Goal: Information Seeking & Learning: Find specific fact

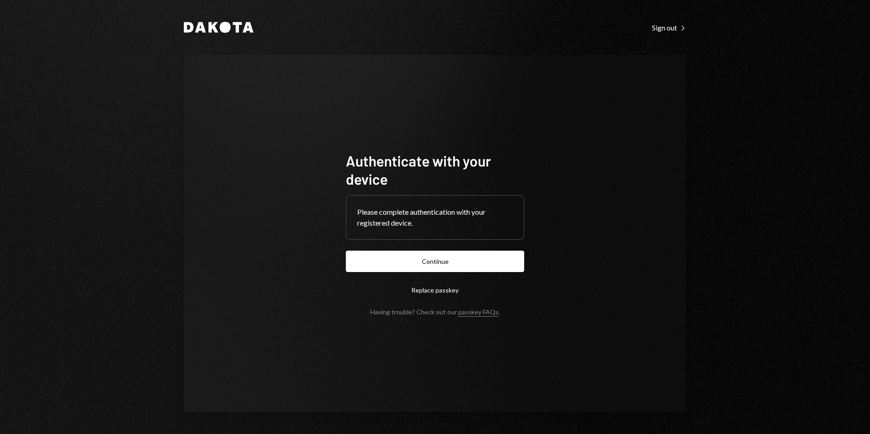
click at [428, 264] on button "Continue" at bounding box center [435, 261] width 178 height 21
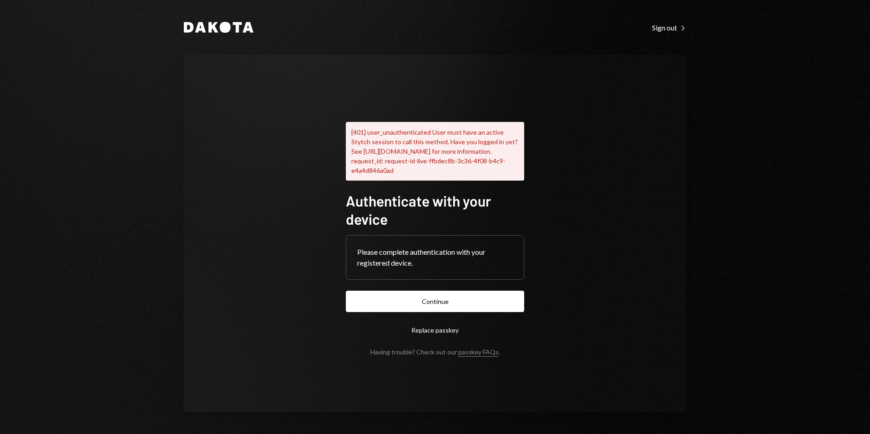
drag, startPoint x: 437, startPoint y: 305, endPoint x: 356, endPoint y: 302, distance: 80.2
click at [436, 304] on button "Continue" at bounding box center [435, 301] width 178 height 21
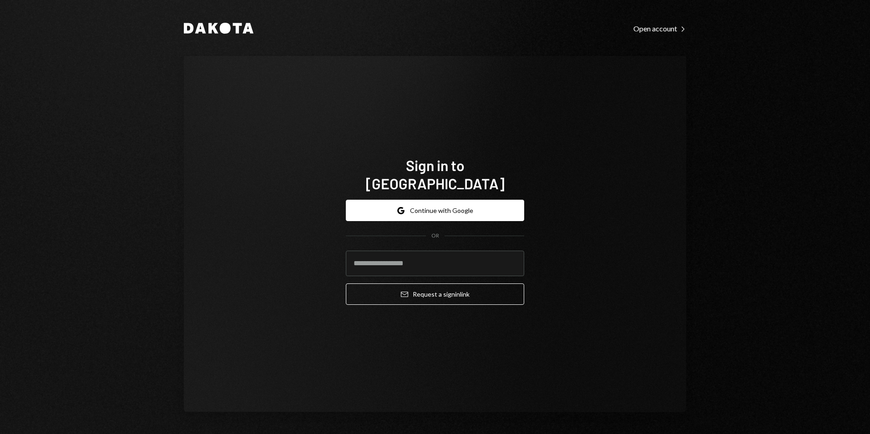
type input "**********"
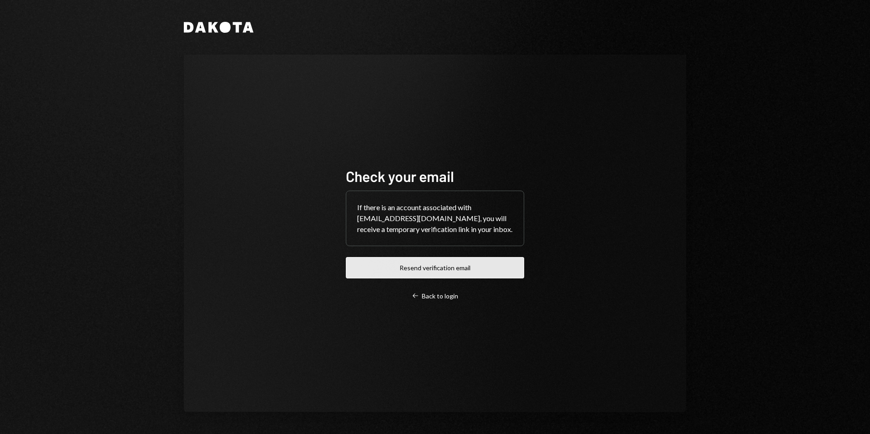
click at [440, 273] on button "Resend verification email" at bounding box center [435, 267] width 178 height 21
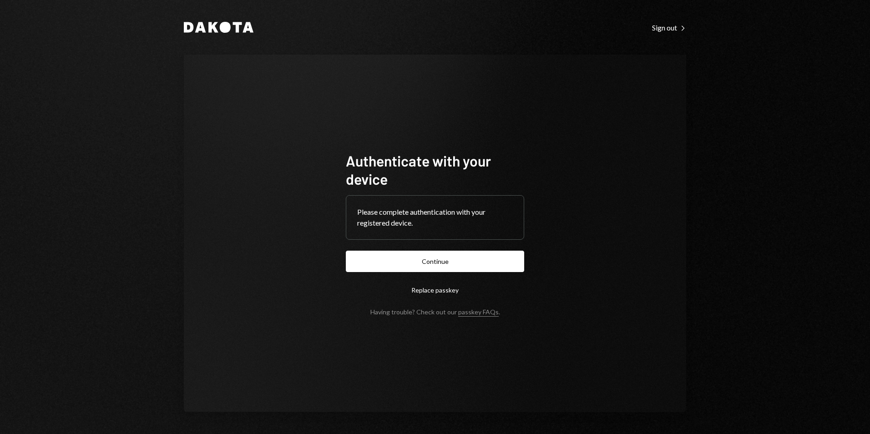
click at [415, 264] on button "Continue" at bounding box center [435, 261] width 178 height 21
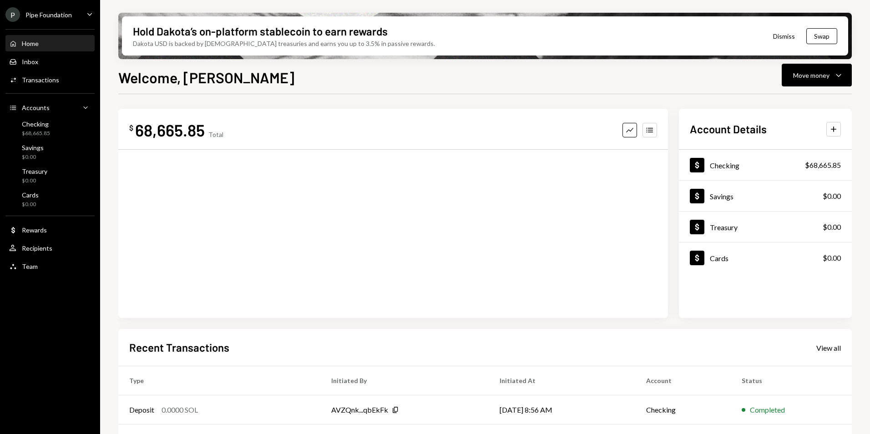
click at [31, 19] on div "P Pipe Foundation" at bounding box center [38, 14] width 66 height 15
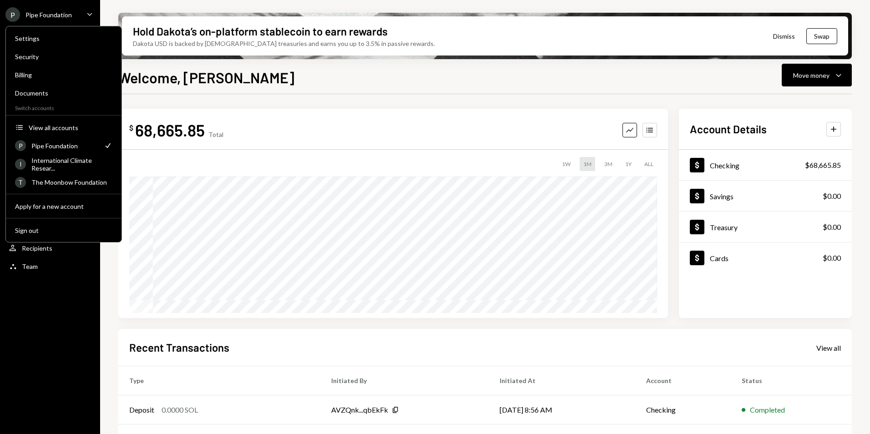
click at [756, 349] on div "Recent Transactions View all" at bounding box center [485, 347] width 712 height 15
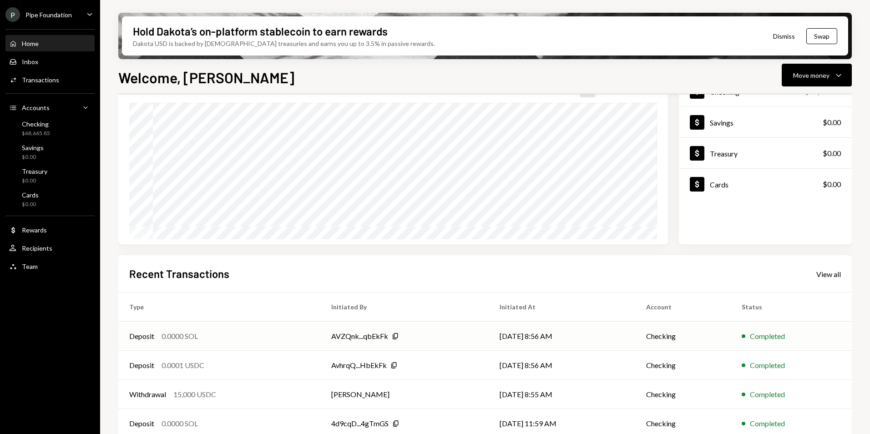
scroll to position [115, 0]
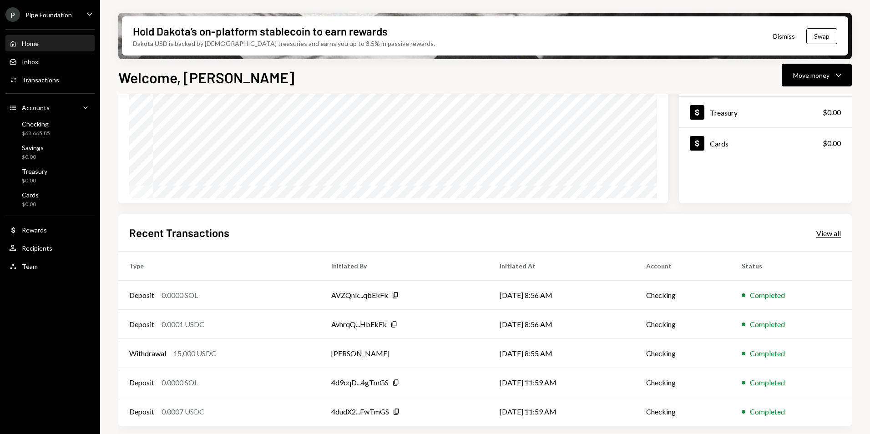
click at [826, 234] on div "View all" at bounding box center [829, 233] width 25 height 9
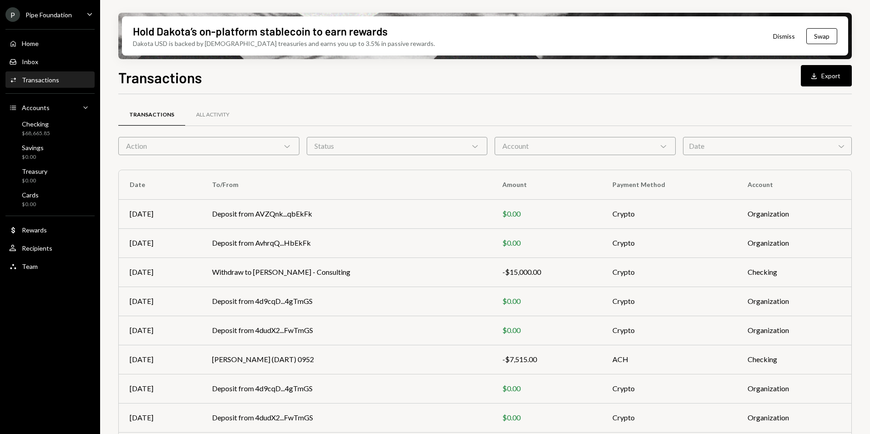
click at [577, 144] on div "Account Chevron Down" at bounding box center [585, 146] width 181 height 18
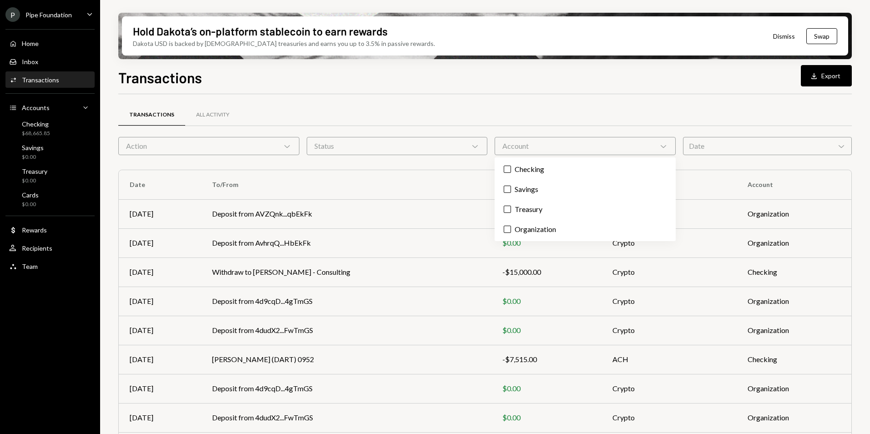
click at [575, 120] on div "Transactions All Activity" at bounding box center [485, 114] width 734 height 23
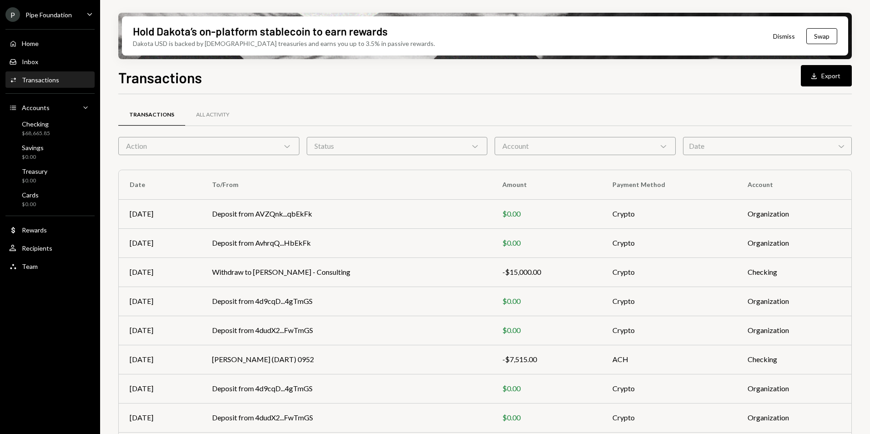
click at [615, 151] on div "Account Chevron Down" at bounding box center [585, 146] width 181 height 18
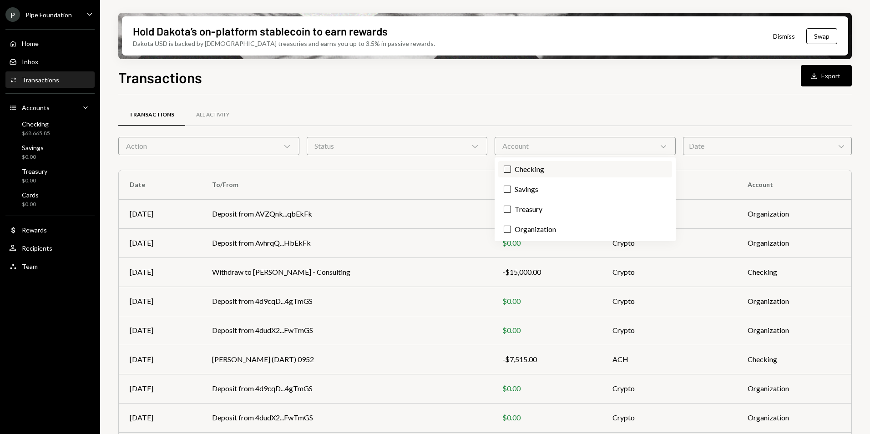
click at [527, 171] on label "Checking" at bounding box center [585, 169] width 174 height 16
click at [511, 171] on button "Checking" at bounding box center [507, 169] width 7 height 7
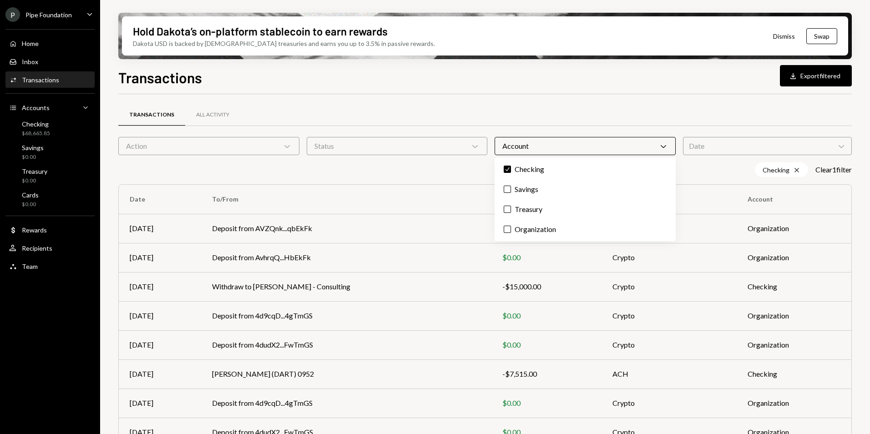
click at [577, 110] on div "Transactions All Activity" at bounding box center [485, 114] width 734 height 23
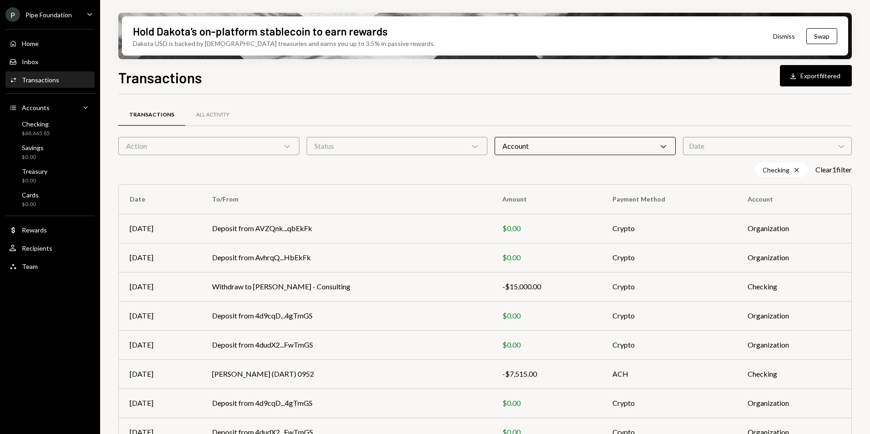
click at [407, 144] on div "Status Chevron Down" at bounding box center [397, 146] width 181 height 18
drag, startPoint x: 411, startPoint y: 117, endPoint x: 381, endPoint y: 120, distance: 29.8
click at [393, 119] on div "Transactions All Activity" at bounding box center [485, 114] width 734 height 23
click at [207, 143] on div "Action Chevron Down" at bounding box center [208, 146] width 181 height 18
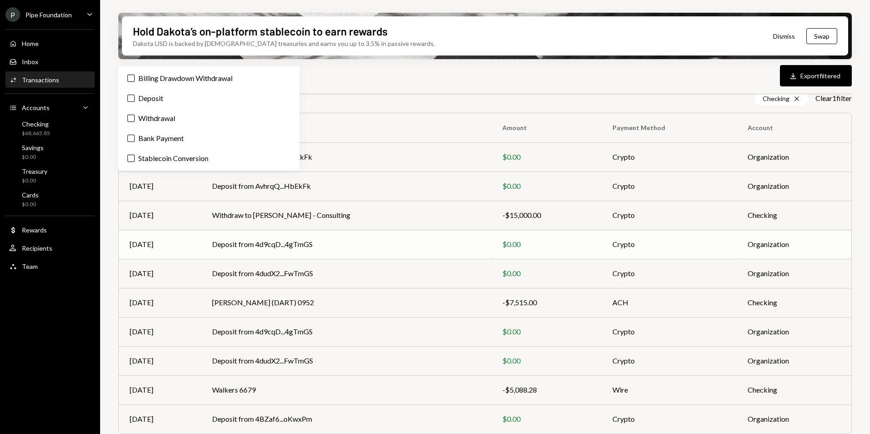
scroll to position [91, 0]
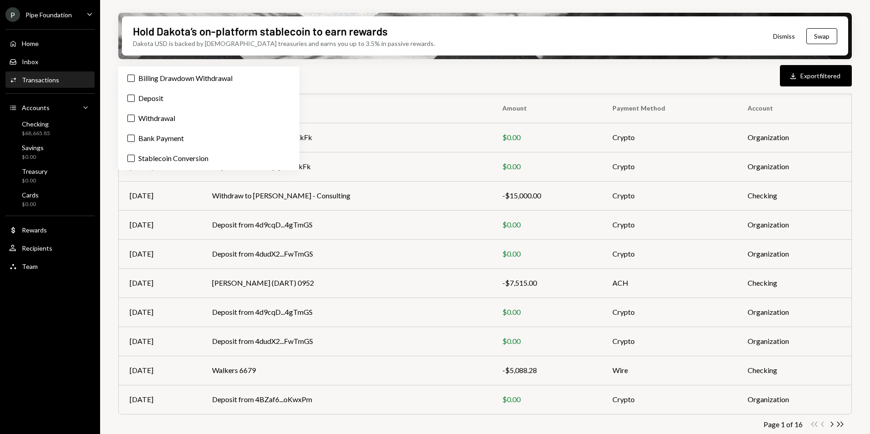
click at [376, 81] on div "Transactions Download Export filtered" at bounding box center [485, 76] width 734 height 20
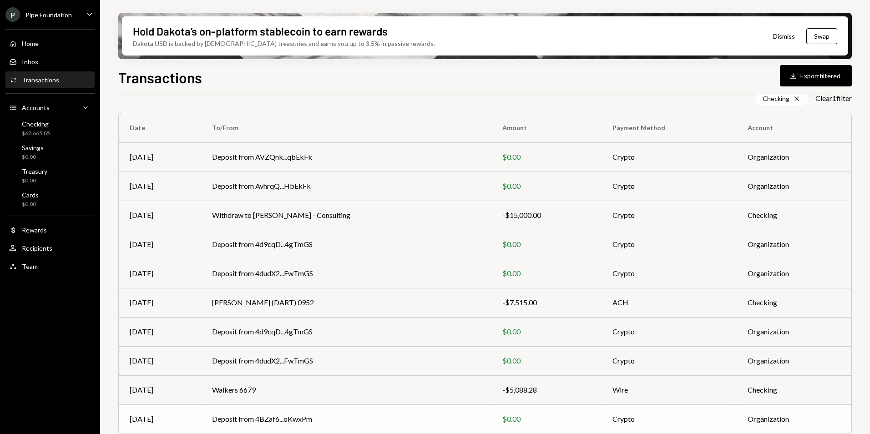
scroll to position [99, 0]
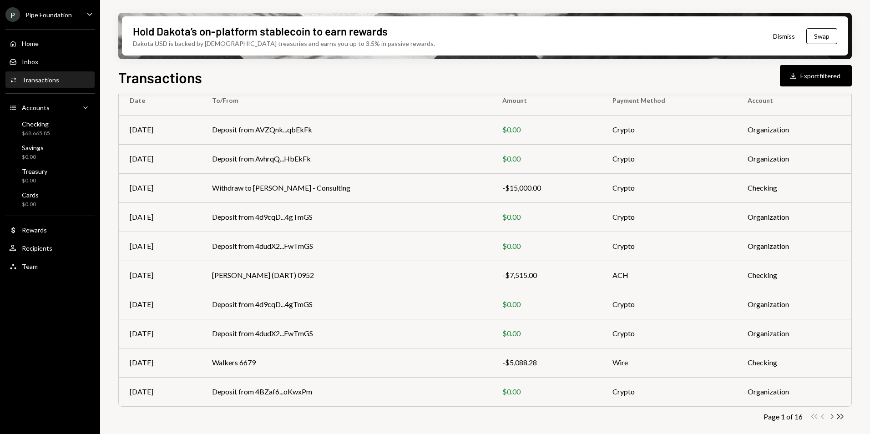
click at [832, 417] on icon "Chevron Right" at bounding box center [832, 416] width 9 height 9
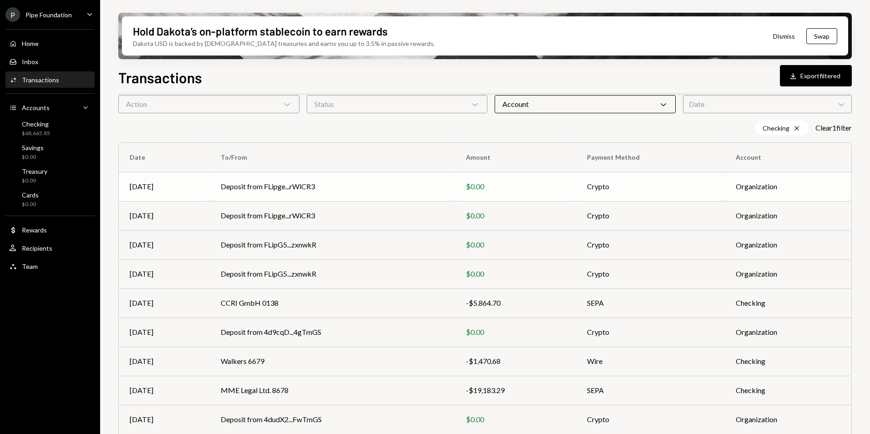
scroll to position [0, 0]
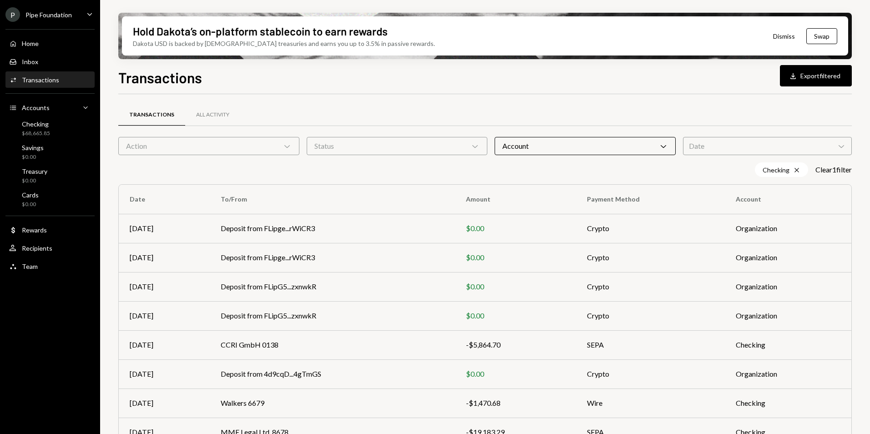
click at [644, 146] on div "Account Chevron Down" at bounding box center [585, 146] width 181 height 18
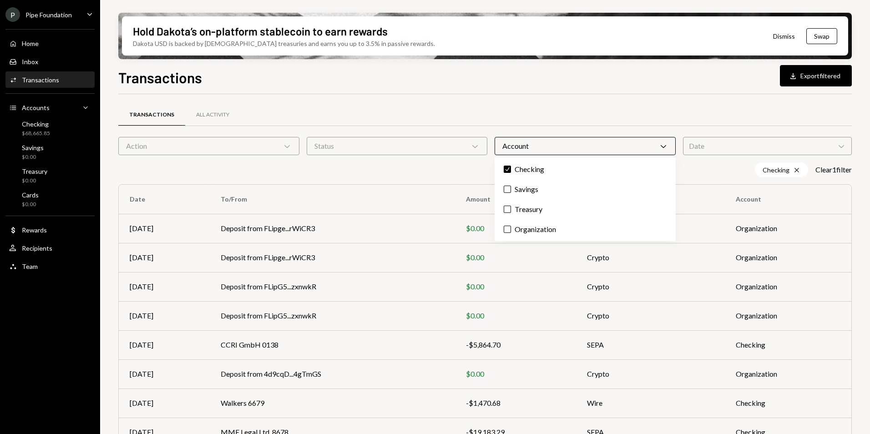
click at [424, 173] on div "Checking Cross Clear 1 filter" at bounding box center [485, 170] width 734 height 15
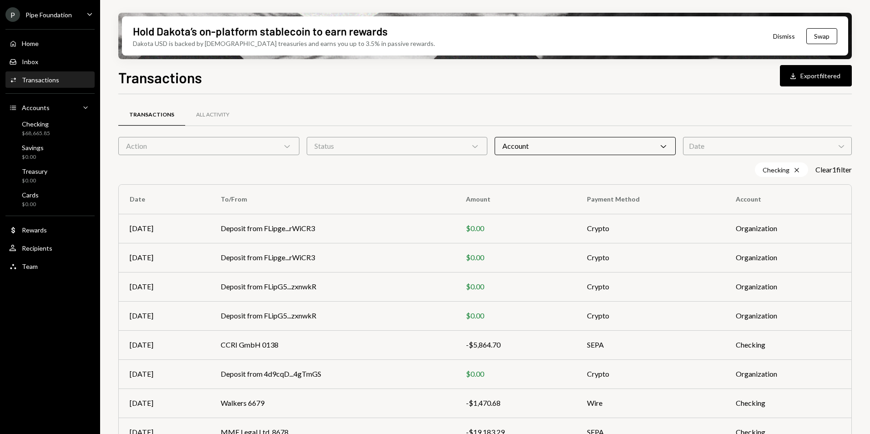
click at [242, 145] on div "Action Chevron Down" at bounding box center [208, 146] width 181 height 18
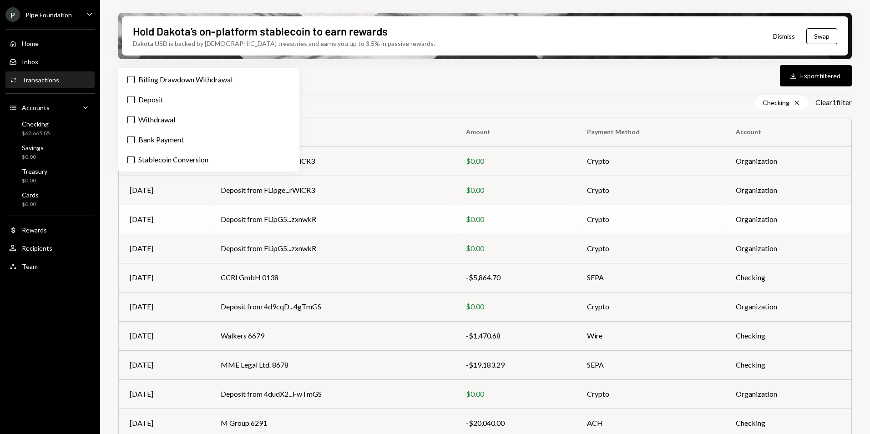
scroll to position [91, 0]
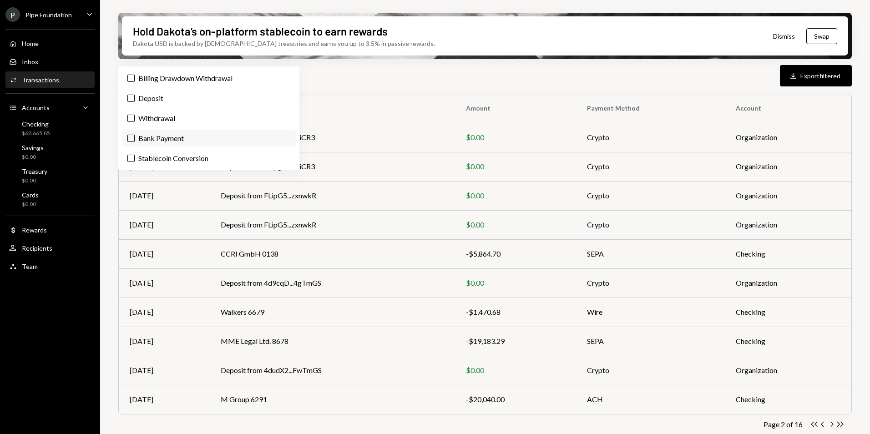
click at [131, 137] on button "Bank Payment" at bounding box center [130, 138] width 7 height 7
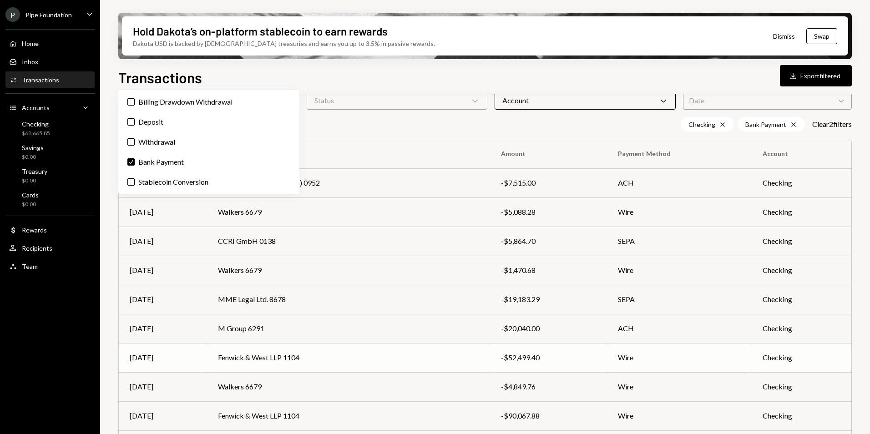
scroll to position [99, 0]
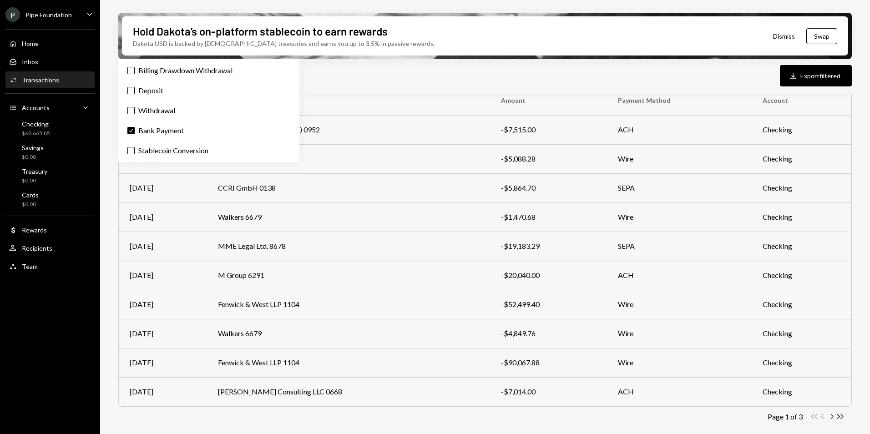
click at [352, 88] on div "Transactions Download Export filtered Transactions All Activity Action Chevron …" at bounding box center [485, 277] width 734 height 422
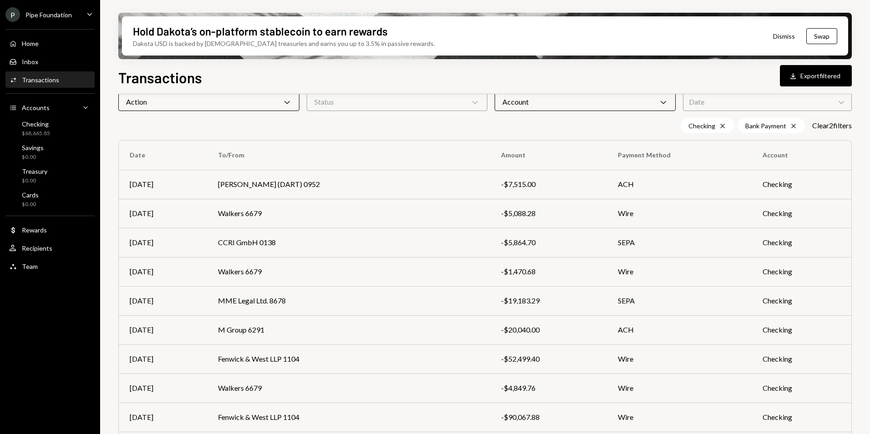
scroll to position [0, 0]
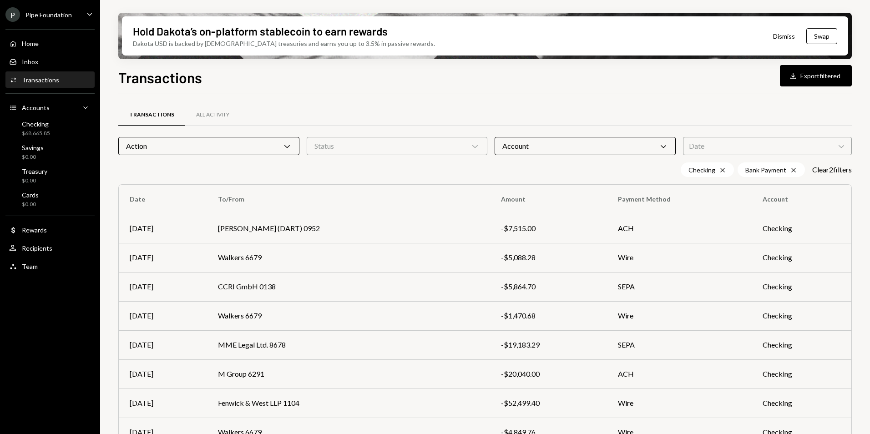
click at [725, 144] on div "Date Chevron Down" at bounding box center [767, 146] width 169 height 18
drag, startPoint x: 715, startPoint y: 118, endPoint x: 503, endPoint y: 128, distance: 211.9
click at [712, 118] on div "Transactions All Activity" at bounding box center [485, 114] width 734 height 23
click at [331, 145] on div "Status Chevron Down" at bounding box center [397, 146] width 181 height 18
drag, startPoint x: 364, startPoint y: 121, endPoint x: 371, endPoint y: 128, distance: 10.3
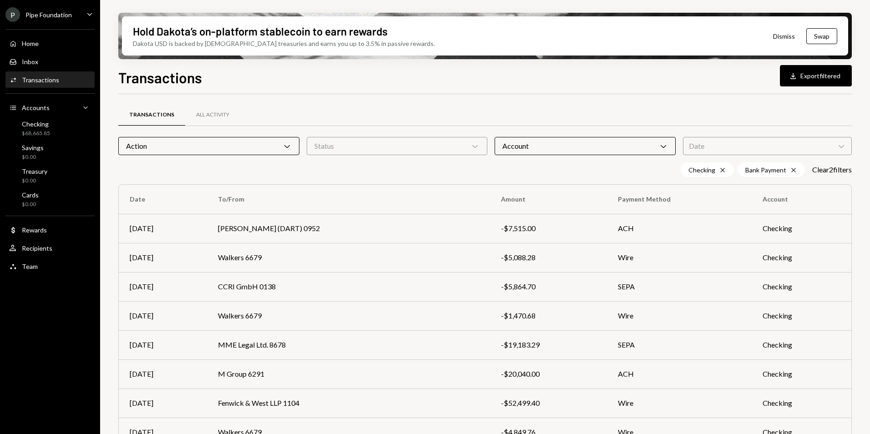
click at [364, 121] on div "Transactions All Activity" at bounding box center [485, 114] width 734 height 23
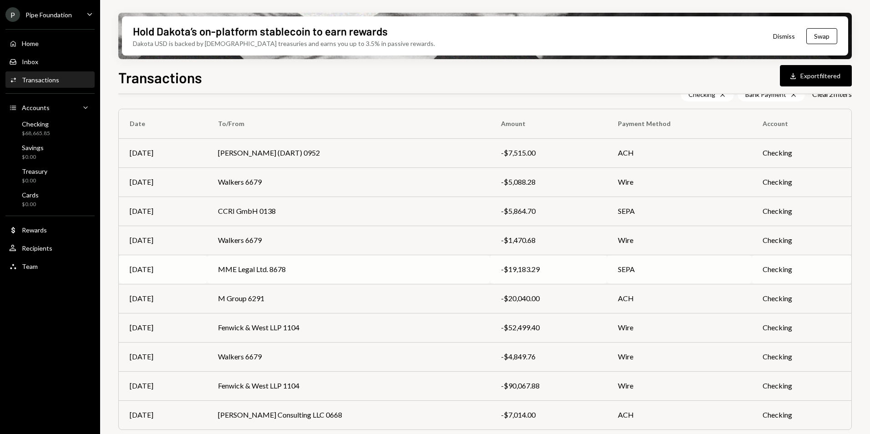
scroll to position [91, 0]
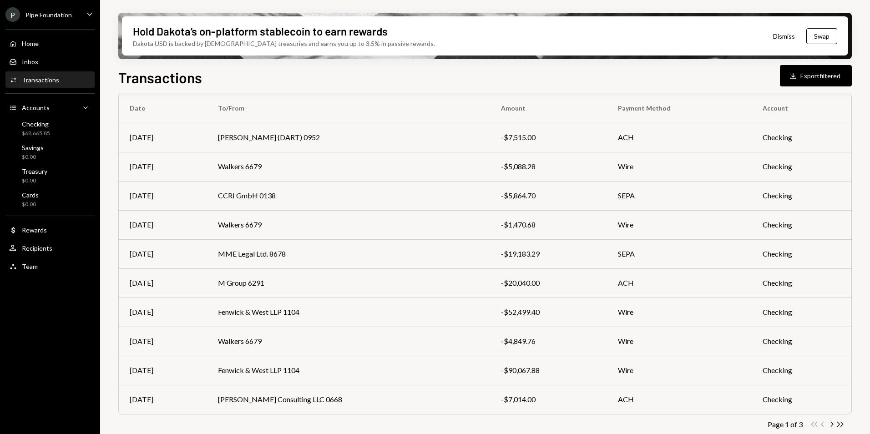
click at [237, 107] on th "To/From" at bounding box center [348, 108] width 283 height 29
click at [265, 108] on th "To/From" at bounding box center [348, 108] width 283 height 29
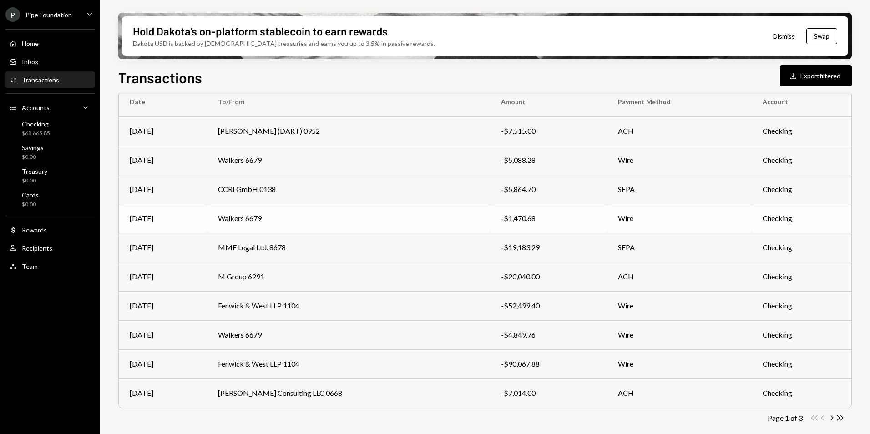
scroll to position [99, 0]
click at [310, 278] on td "M Group 6291" at bounding box center [348, 275] width 283 height 29
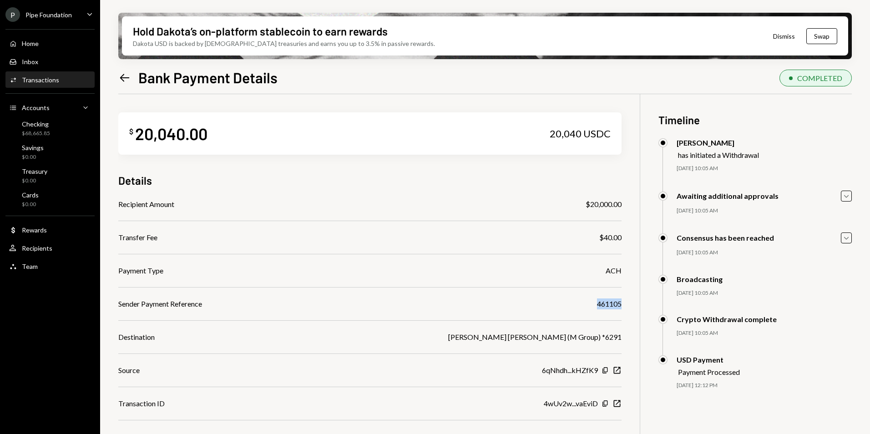
drag, startPoint x: 623, startPoint y: 305, endPoint x: 589, endPoint y: 309, distance: 34.4
click at [589, 309] on div "$ 20,040.00 20,040 USDC Details Recipient Amount $20,000.00 Transfer Fee $40.00…" at bounding box center [485, 311] width 734 height 434
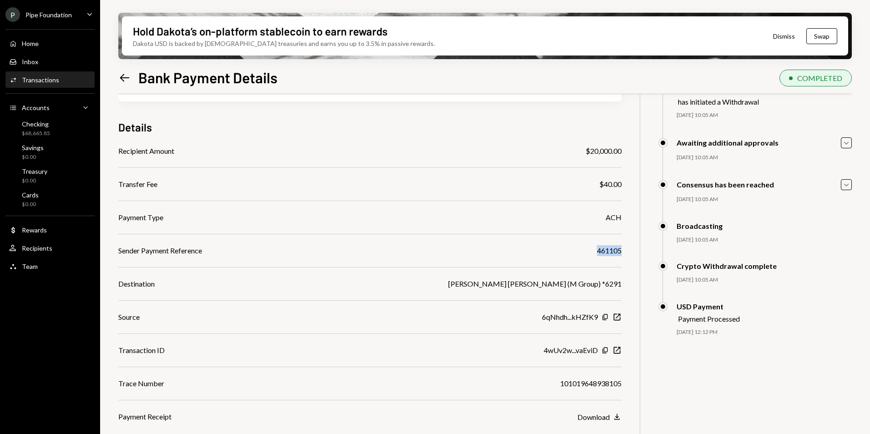
scroll to position [27, 0]
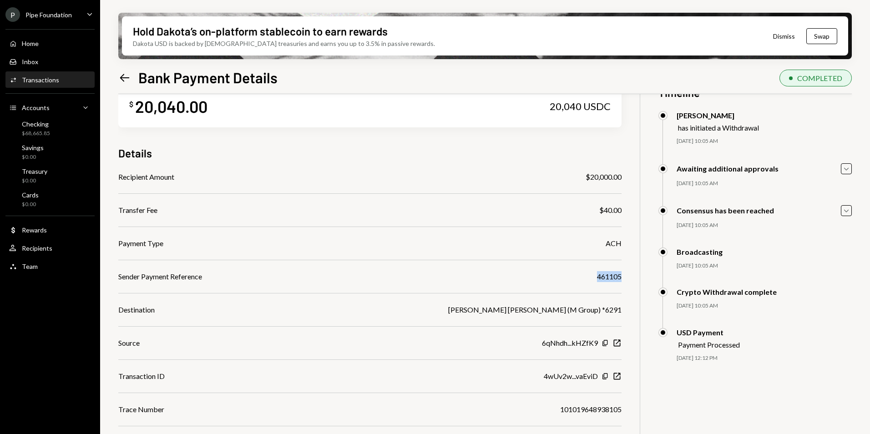
copy div "461105"
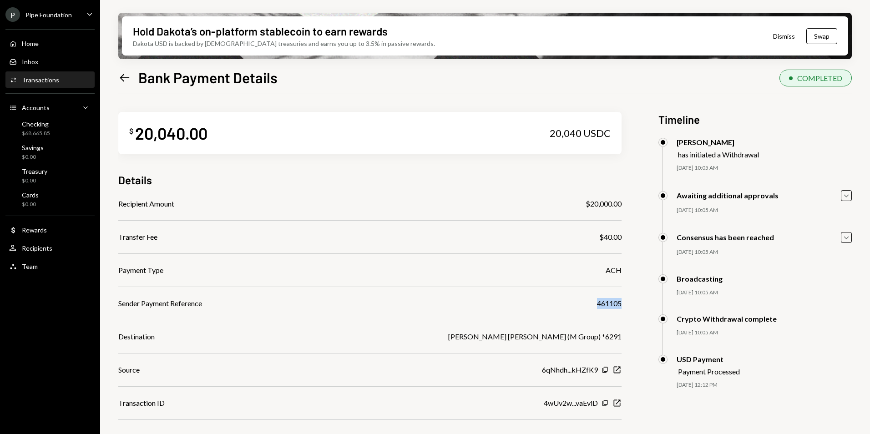
scroll to position [0, 0]
click at [125, 78] on icon at bounding box center [125, 78] width 10 height 8
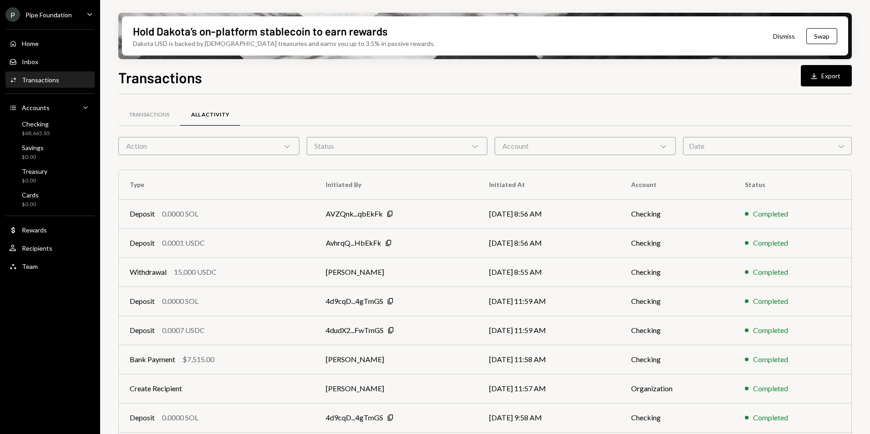
click at [391, 148] on div "Status Chevron Down" at bounding box center [397, 146] width 181 height 18
click at [592, 142] on div "Account Chevron Down" at bounding box center [585, 146] width 181 height 18
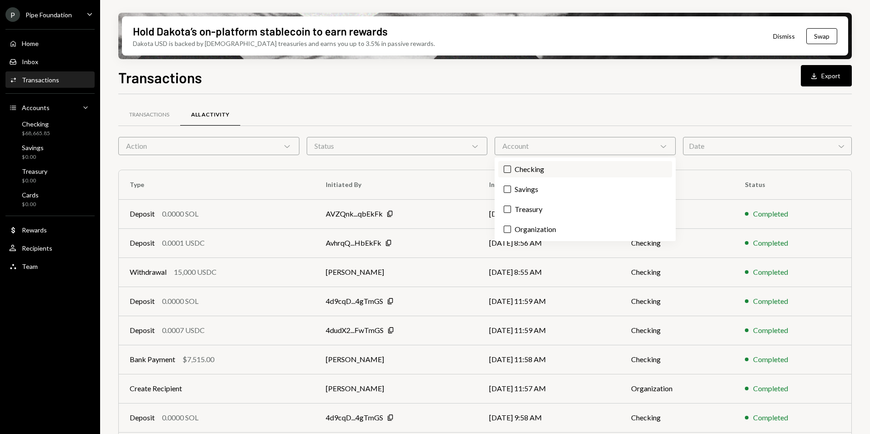
click at [525, 169] on label "Checking" at bounding box center [585, 169] width 174 height 16
click at [511, 169] on button "Checking" at bounding box center [507, 169] width 7 height 7
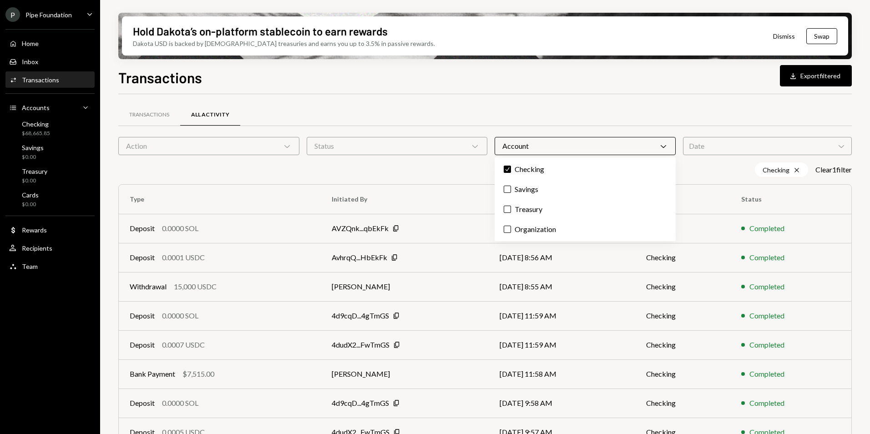
click at [233, 143] on div "Action Chevron Down" at bounding box center [208, 146] width 181 height 18
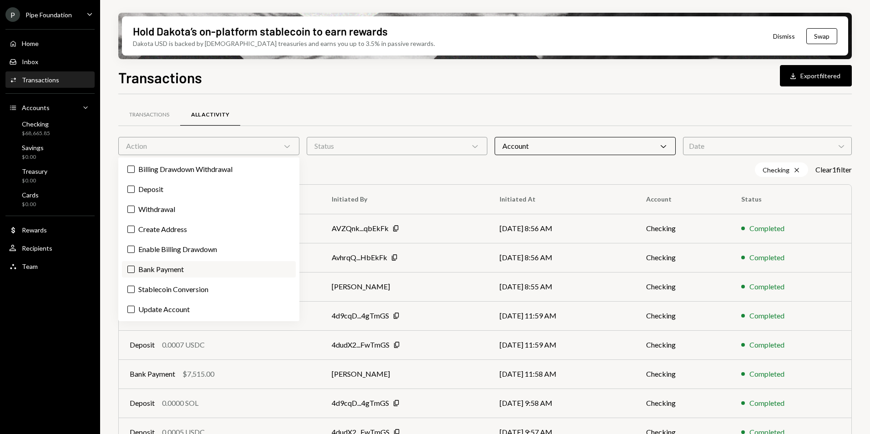
click at [152, 266] on label "Bank Payment" at bounding box center [209, 269] width 174 height 16
click at [135, 266] on button "Bank Payment" at bounding box center [130, 269] width 7 height 7
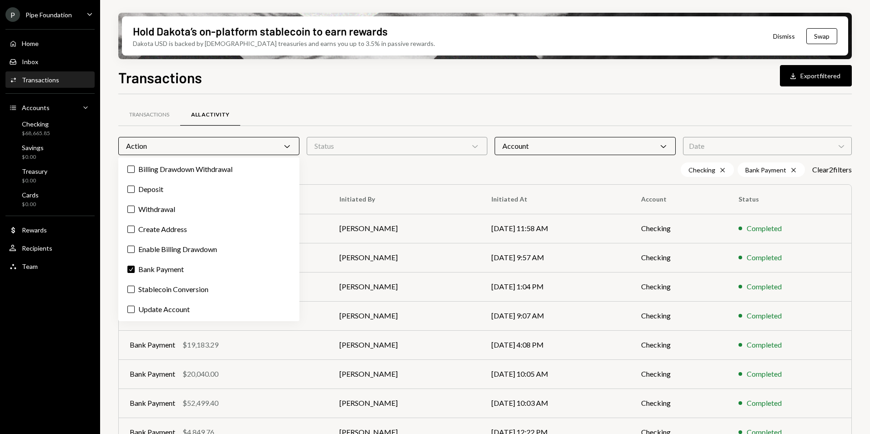
click at [706, 149] on div "Date Chevron Down" at bounding box center [767, 146] width 169 height 18
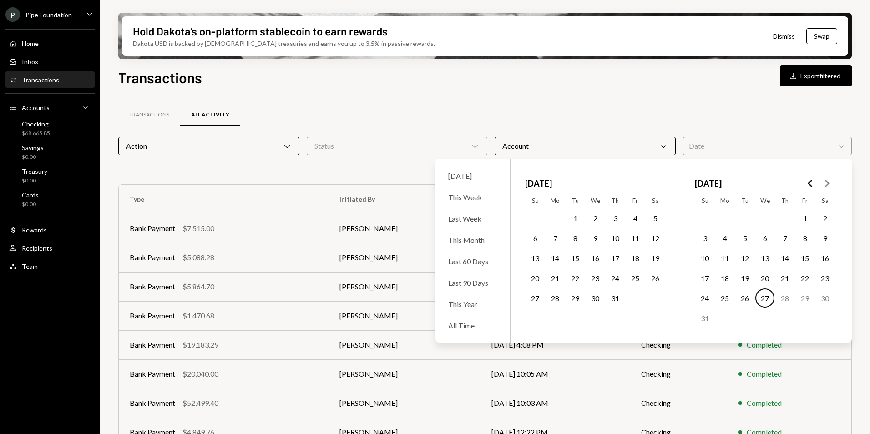
click at [814, 185] on icon "Go to the Previous Month" at bounding box center [810, 183] width 11 height 11
click at [809, 186] on icon "Go to the Previous Month" at bounding box center [810, 183] width 11 height 11
click at [809, 187] on icon "Go to the Previous Month" at bounding box center [810, 183] width 11 height 11
click at [827, 183] on icon "Go to the Next Month" at bounding box center [827, 183] width 11 height 11
click at [727, 258] on button "14" at bounding box center [725, 258] width 19 height 19
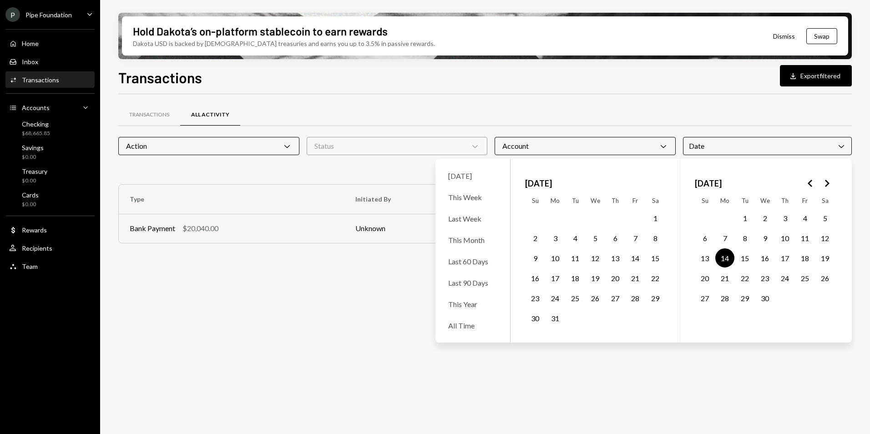
click at [319, 321] on div "Transactions All Activity Action Chevron Down Status Chevron Down Account Chevr…" at bounding box center [485, 269] width 734 height 351
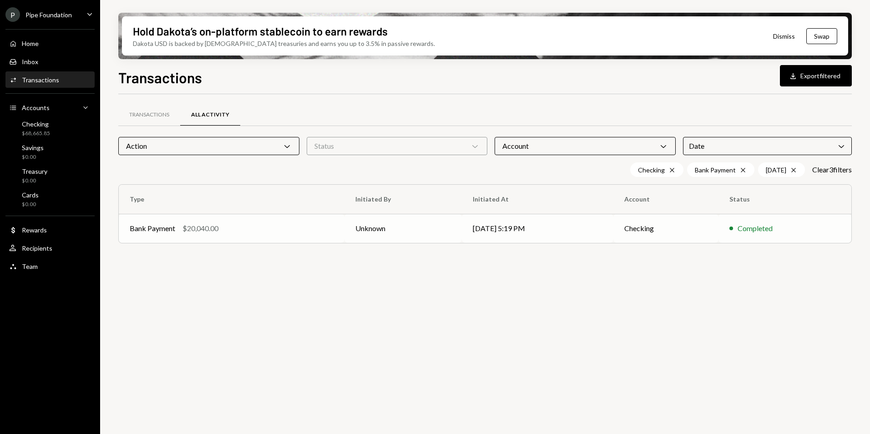
click at [560, 220] on td "04/14/25 5:19 PM" at bounding box center [538, 228] width 152 height 29
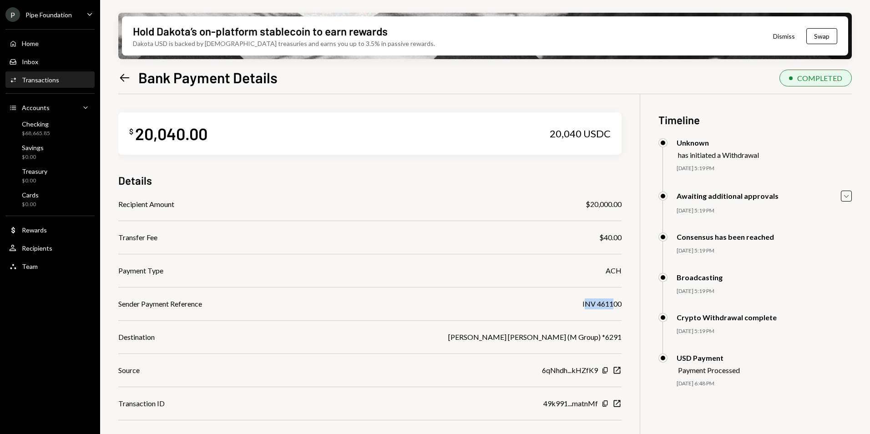
drag, startPoint x: 587, startPoint y: 305, endPoint x: 621, endPoint y: 302, distance: 33.8
click at [621, 302] on div "INV 461100" at bounding box center [602, 304] width 39 height 11
click at [593, 311] on div "Recipient Amount $20,000.00 Transfer Fee $40.00 Payment Type ACH Sender Payment…" at bounding box center [370, 337] width 504 height 277
drag, startPoint x: 597, startPoint y: 305, endPoint x: 625, endPoint y: 305, distance: 27.8
click at [625, 305] on div "$ 20,040.00 20,040 USDC Details Recipient Amount $20,000.00 Transfer Fee $40.00…" at bounding box center [485, 311] width 734 height 434
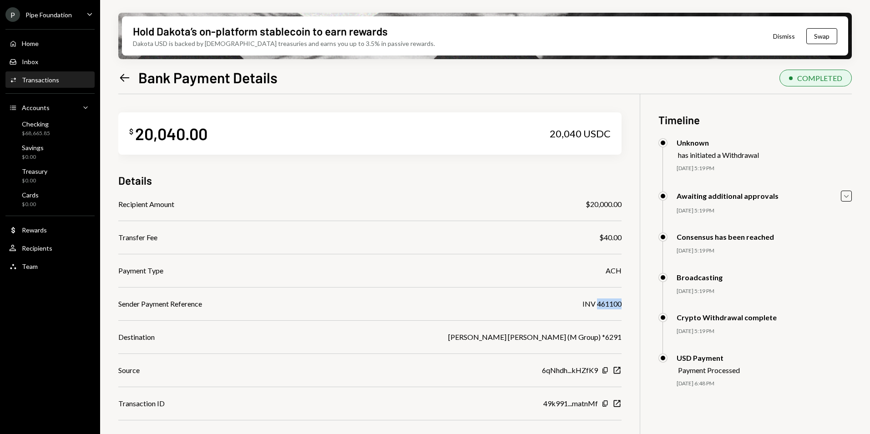
copy div "461100"
click at [127, 78] on icon "Left Arrow" at bounding box center [124, 77] width 13 height 13
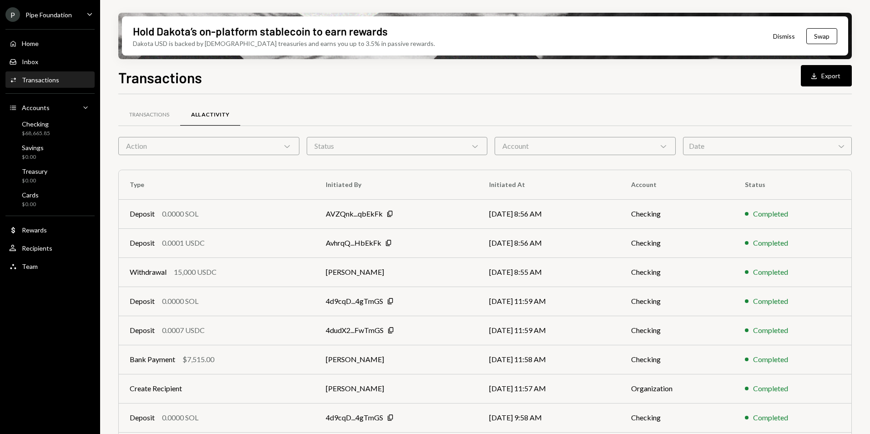
click at [723, 138] on div "Date Chevron Down" at bounding box center [767, 146] width 169 height 18
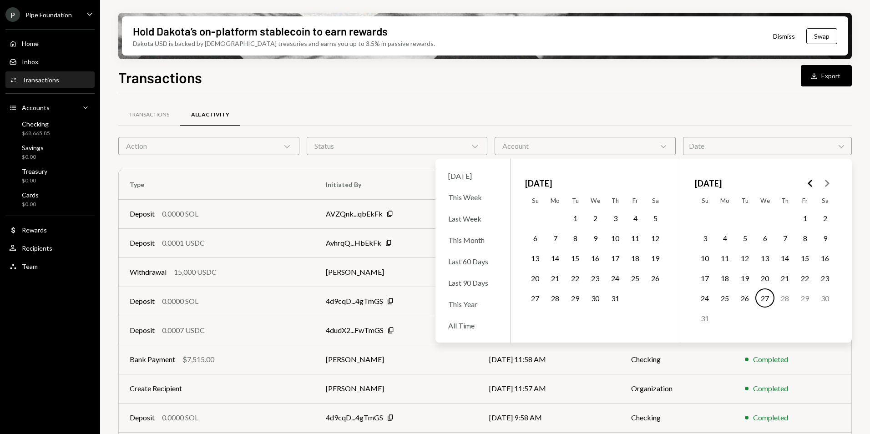
click at [817, 184] on button "Go to the Previous Month" at bounding box center [811, 183] width 16 height 16
click at [809, 185] on icon "Go to the Previous Month" at bounding box center [810, 183] width 11 height 11
click at [826, 183] on icon "Go to the Next Month" at bounding box center [827, 183] width 11 height 11
click at [827, 183] on icon "Go to the Next Month" at bounding box center [827, 183] width 11 height 11
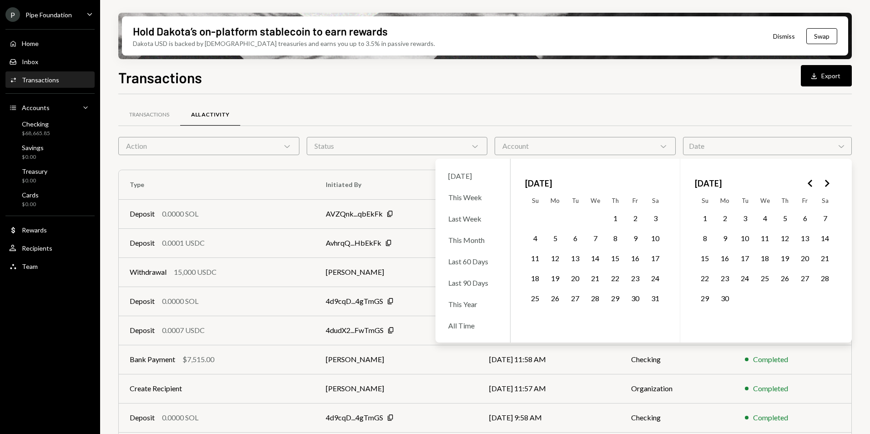
click at [827, 183] on icon "Go to the Next Month" at bounding box center [827, 183] width 11 height 11
click at [809, 183] on polygon "Go to the Previous Month" at bounding box center [810, 183] width 5 height 7
click at [596, 237] on button "7" at bounding box center [595, 238] width 19 height 19
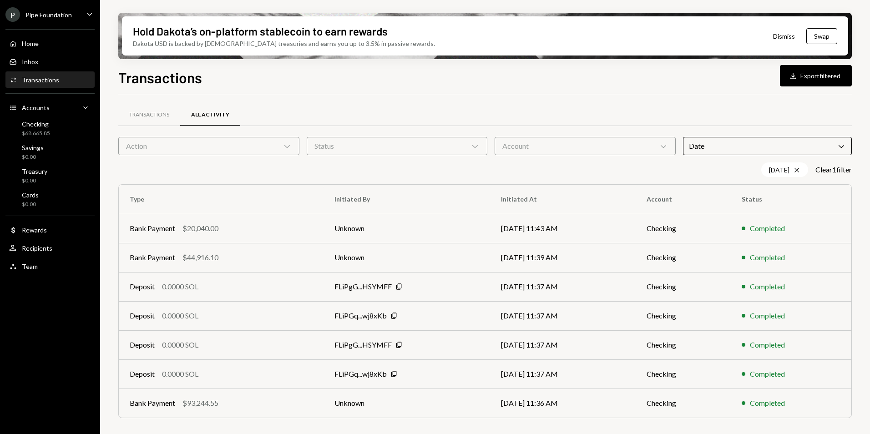
click at [232, 174] on div "05/07/25 Cross Clear 1 filter" at bounding box center [485, 170] width 734 height 15
click at [387, 234] on td "Unknown" at bounding box center [407, 228] width 167 height 29
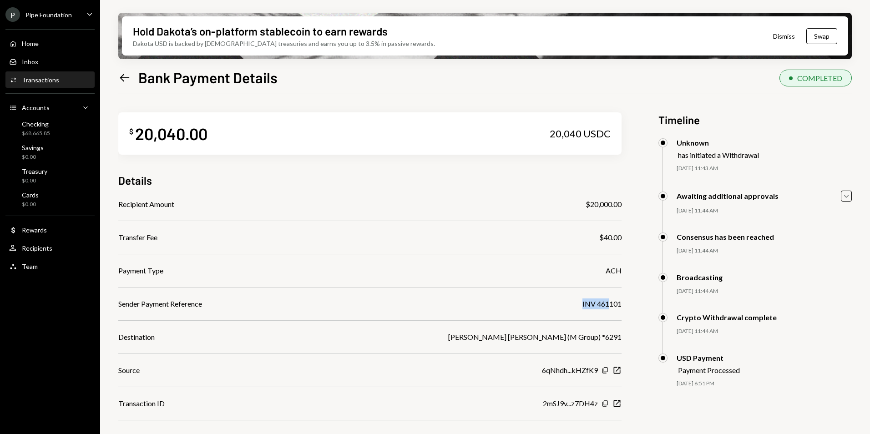
drag, startPoint x: 591, startPoint y: 306, endPoint x: 609, endPoint y: 305, distance: 17.8
click at [609, 305] on div "Sender Payment Reference INV 461101" at bounding box center [370, 304] width 504 height 11
drag, startPoint x: 609, startPoint y: 305, endPoint x: 619, endPoint y: 303, distance: 9.7
click at [619, 303] on div "INV 461101" at bounding box center [602, 304] width 39 height 11
drag, startPoint x: 611, startPoint y: 304, endPoint x: 598, endPoint y: 305, distance: 13.2
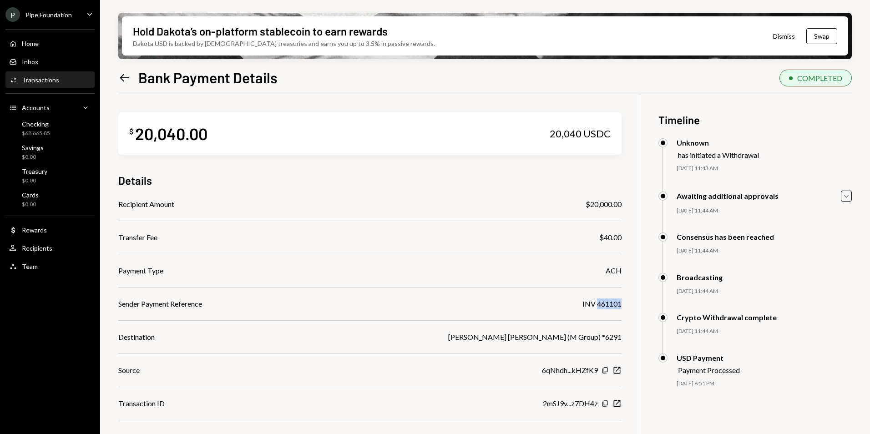
click at [598, 305] on div "$ 20,040.00 20,040 USDC Details Recipient Amount $20,000.00 Transfer Fee $40.00…" at bounding box center [485, 311] width 734 height 434
copy div "461101"
click at [122, 79] on icon at bounding box center [125, 78] width 10 height 8
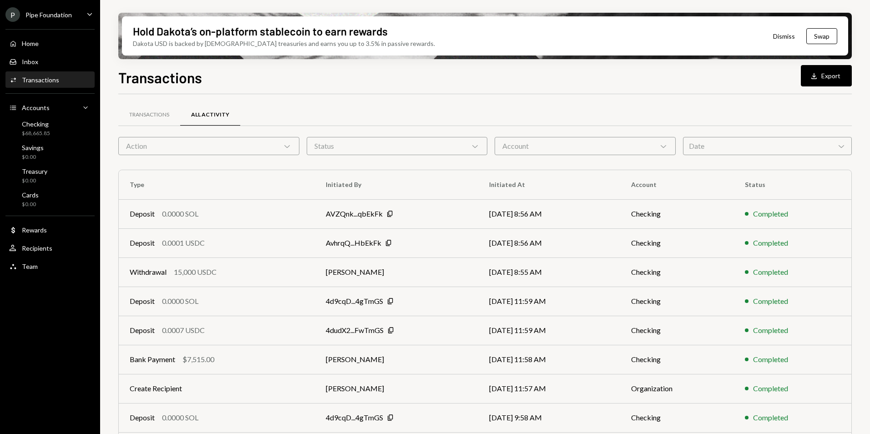
click at [712, 147] on div "Date Chevron Down" at bounding box center [767, 146] width 169 height 18
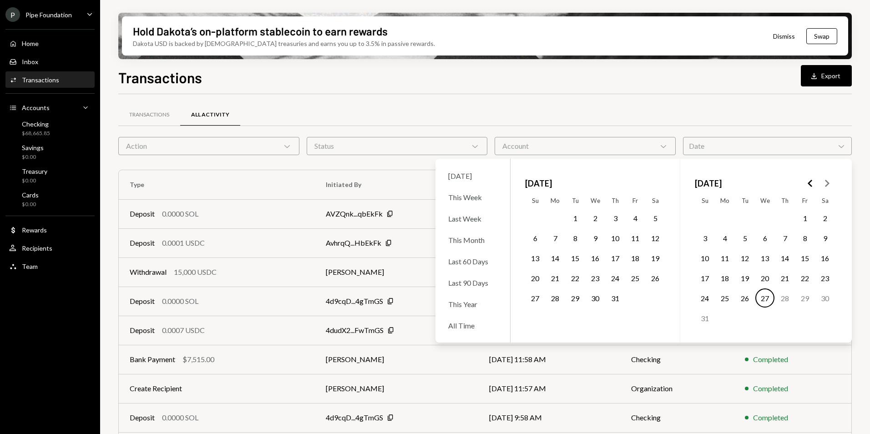
click at [812, 185] on icon "Go to the Previous Month" at bounding box center [810, 183] width 11 height 11
click at [744, 257] on button "17" at bounding box center [745, 258] width 19 height 19
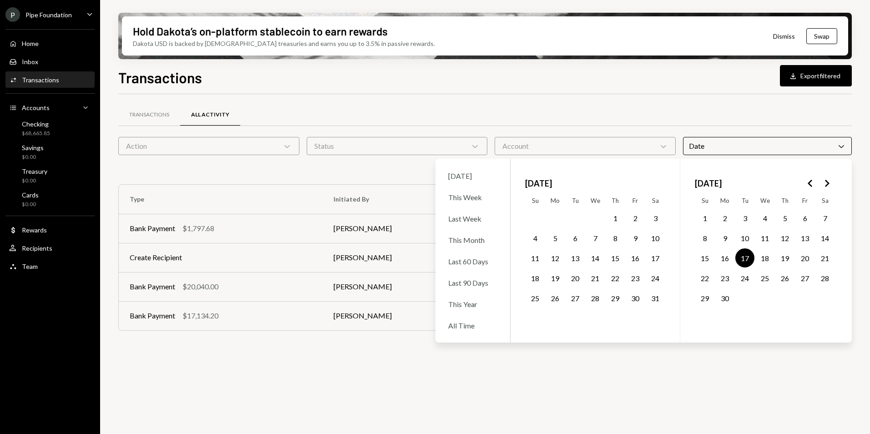
click at [351, 360] on div "Transactions All Activity Action Chevron Down Status Chevron Down Account Chevr…" at bounding box center [485, 269] width 734 height 351
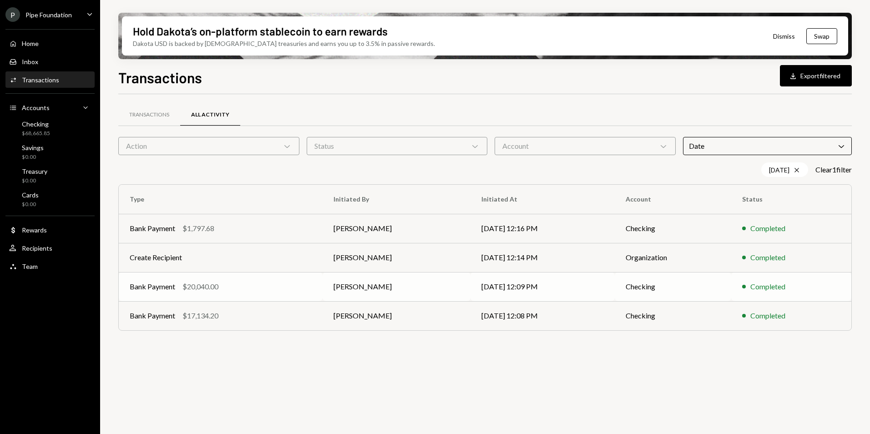
click at [253, 289] on div "Bank Payment $20,040.00" at bounding box center [221, 286] width 182 height 11
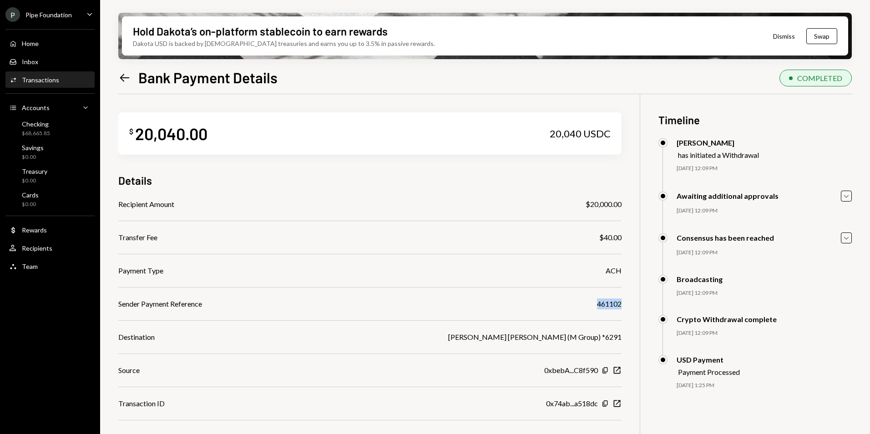
drag, startPoint x: 594, startPoint y: 302, endPoint x: 626, endPoint y: 305, distance: 32.0
click at [626, 305] on div "$ 20,040.00 20,040 USDC Details Recipient Amount $20,000.00 Transfer Fee $40.00…" at bounding box center [485, 311] width 734 height 434
copy div "461102"
click at [127, 78] on icon "Left Arrow" at bounding box center [124, 77] width 13 height 13
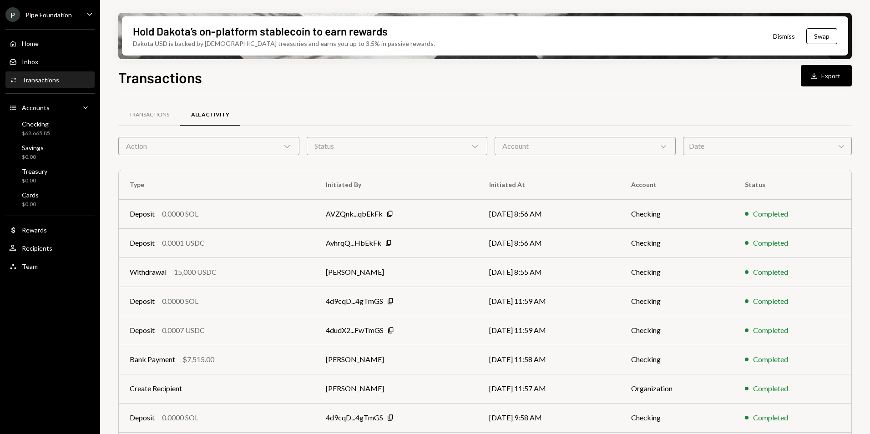
click at [722, 148] on div "Date Chevron Down" at bounding box center [767, 146] width 169 height 18
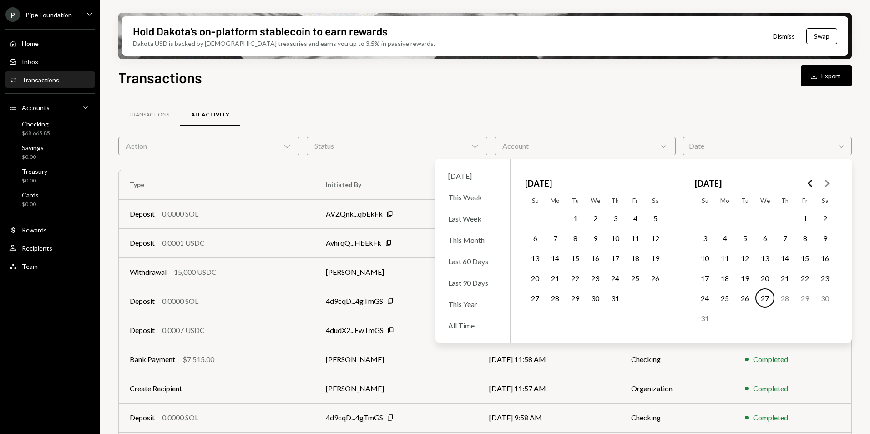
click at [809, 184] on icon "Go to the Previous Month" at bounding box center [810, 183] width 11 height 11
click at [782, 221] on button "3" at bounding box center [785, 218] width 19 height 19
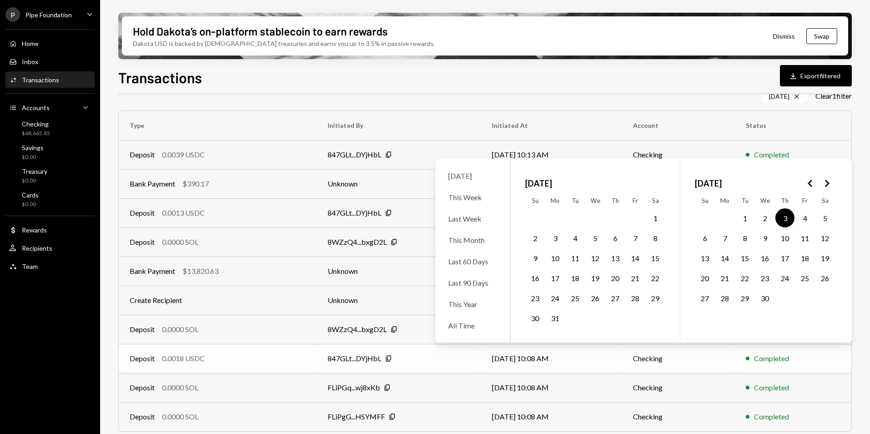
scroll to position [99, 0]
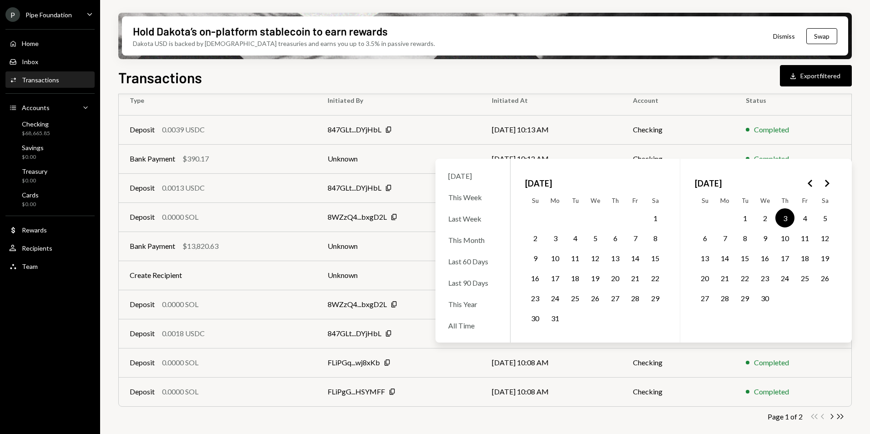
click at [832, 417] on icon "Chevron Right" at bounding box center [832, 416] width 9 height 9
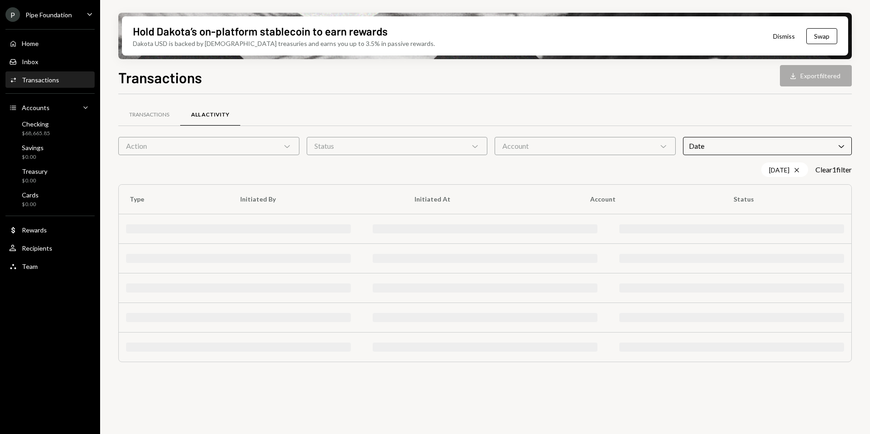
scroll to position [0, 0]
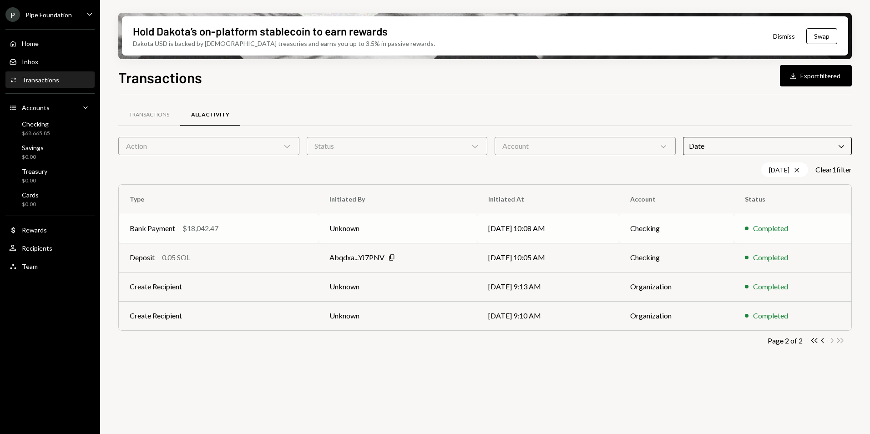
click at [223, 232] on div "Bank Payment $18,042.47" at bounding box center [219, 228] width 178 height 11
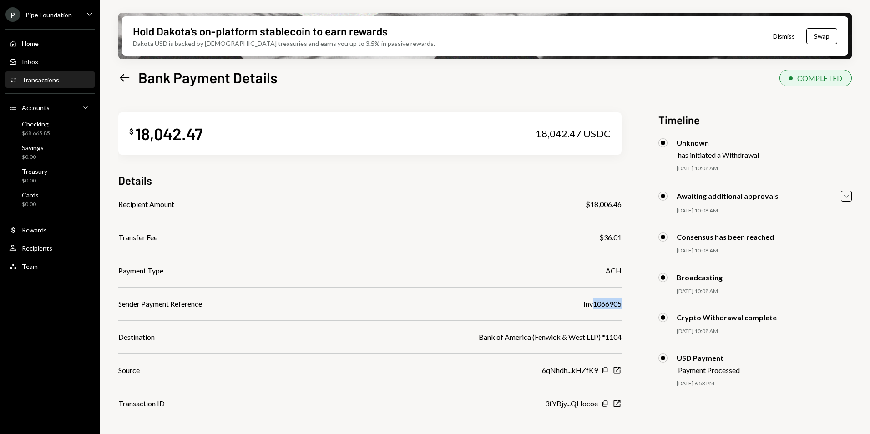
drag, startPoint x: 593, startPoint y: 304, endPoint x: 621, endPoint y: 303, distance: 28.2
click at [621, 303] on div "Inv1066905" at bounding box center [603, 304] width 38 height 11
click at [596, 303] on div "Inv1066905" at bounding box center [603, 304] width 38 height 11
drag, startPoint x: 593, startPoint y: 305, endPoint x: 624, endPoint y: 304, distance: 30.5
click at [624, 304] on div "$ 18,042.47 18,042.47 USDC Details Recipient Amount $18,006.46 Transfer Fee $36…" at bounding box center [485, 311] width 734 height 434
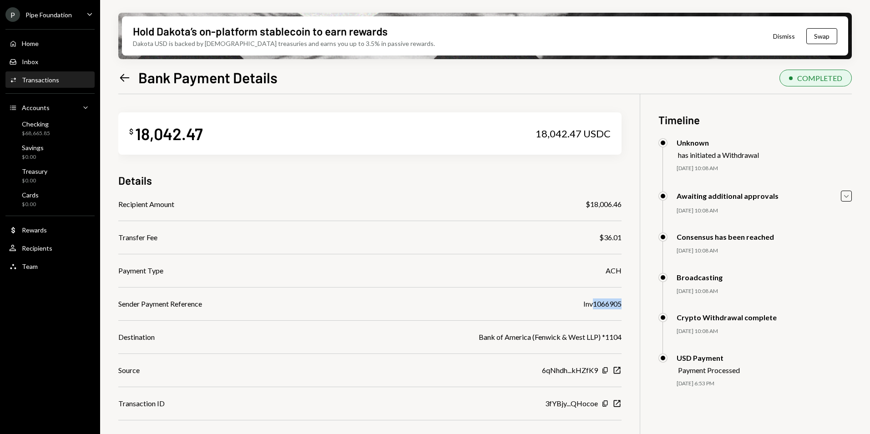
copy div "1066905"
click at [129, 79] on icon "Left Arrow" at bounding box center [124, 77] width 13 height 13
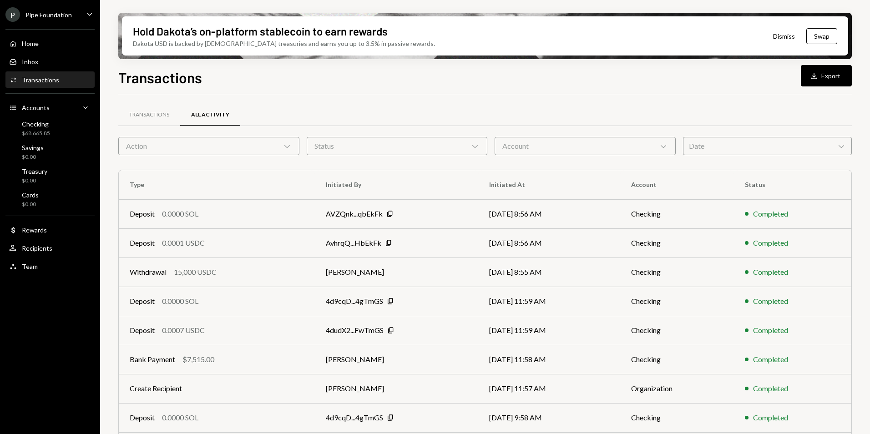
click at [711, 145] on div "Date Chevron Down" at bounding box center [767, 146] width 169 height 18
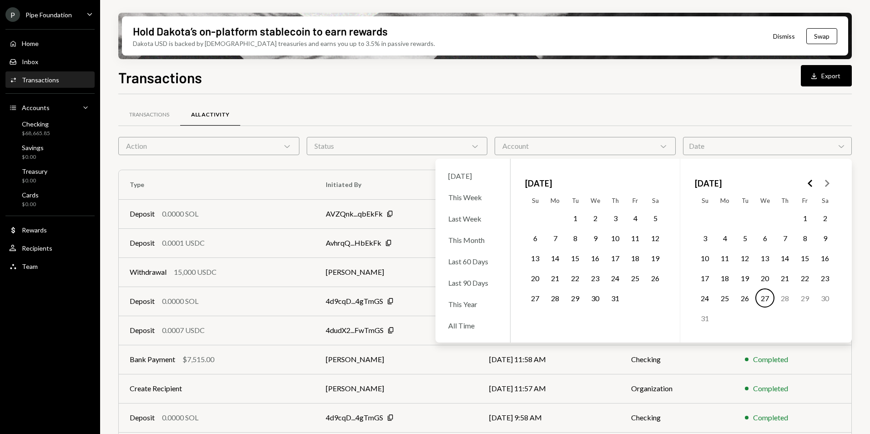
click at [809, 183] on polygon "Go to the Previous Month" at bounding box center [810, 183] width 5 height 7
click at [787, 221] on button "3" at bounding box center [785, 218] width 19 height 19
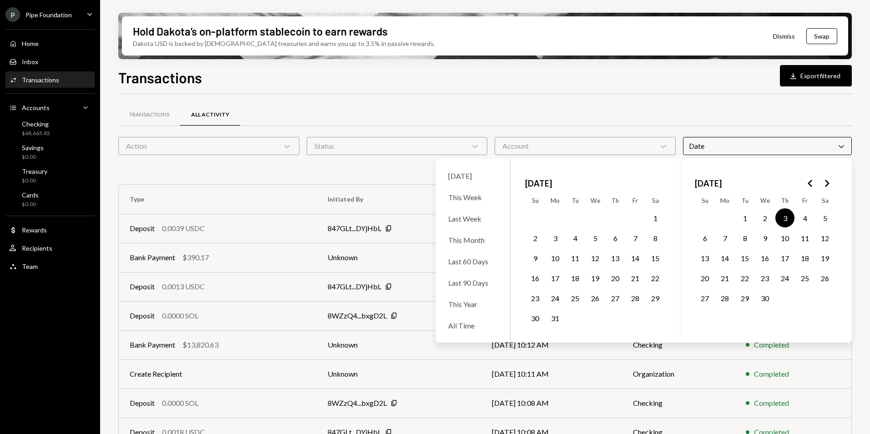
click at [703, 123] on div "Transactions All Activity" at bounding box center [485, 114] width 734 height 23
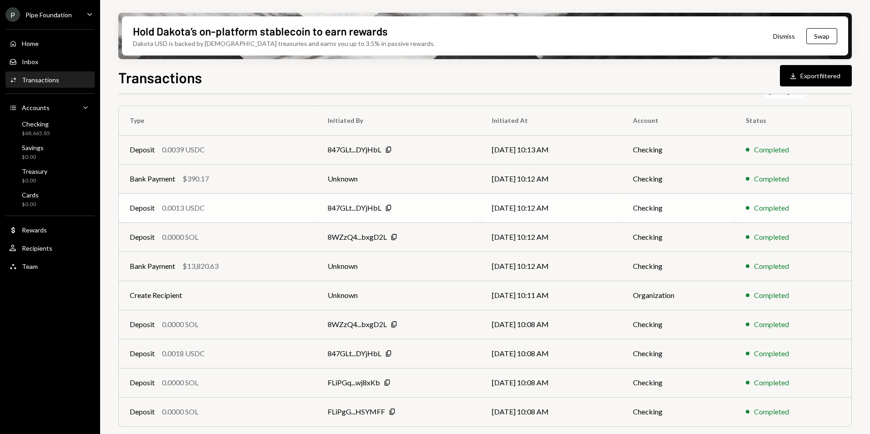
scroll to position [91, 0]
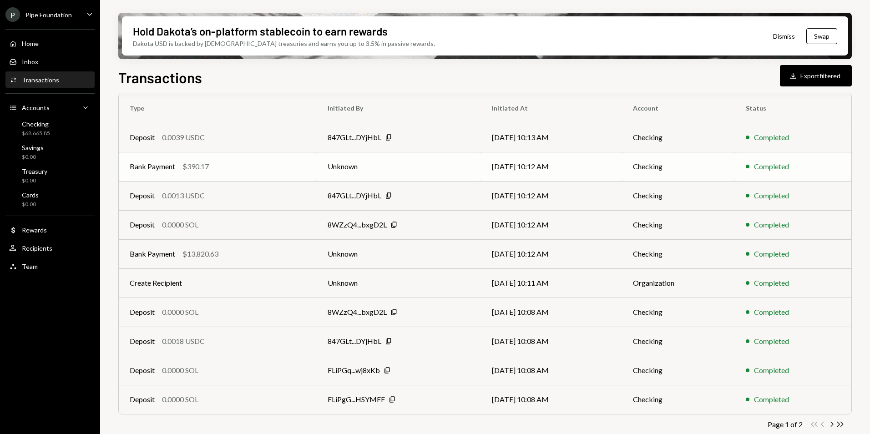
click at [456, 167] on td "Unknown" at bounding box center [399, 166] width 164 height 29
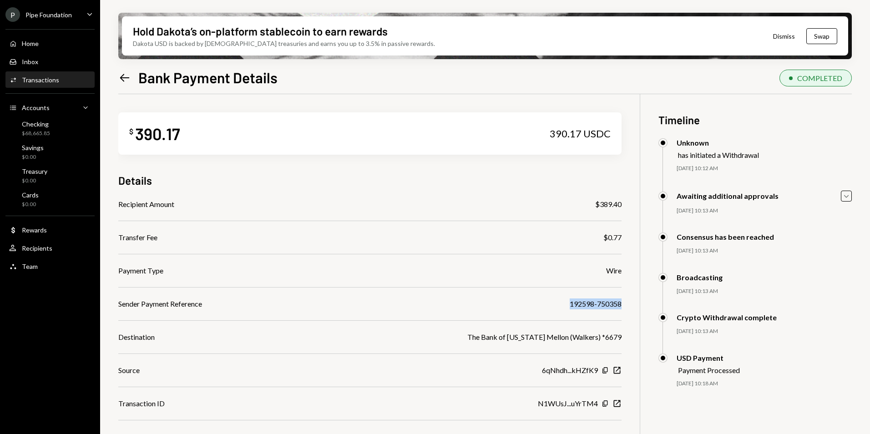
drag, startPoint x: 623, startPoint y: 305, endPoint x: 565, endPoint y: 313, distance: 57.9
click at [565, 313] on div "$ 390.17 390.17 USDC Details Recipient Amount $389.40 Transfer Fee $0.77 Paymen…" at bounding box center [485, 311] width 734 height 434
click at [131, 80] on div "Left Arrow Bank Payment Details" at bounding box center [197, 77] width 159 height 18
click at [127, 80] on icon "Left Arrow" at bounding box center [124, 77] width 13 height 13
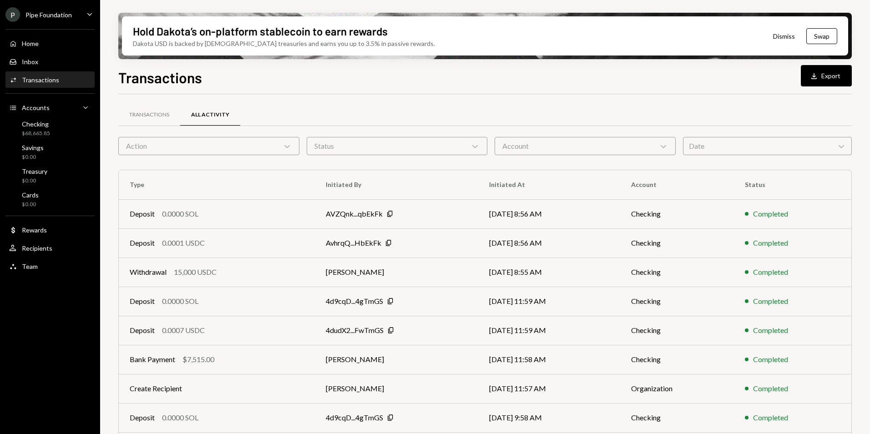
click at [718, 144] on div "Date Chevron Down" at bounding box center [767, 146] width 169 height 18
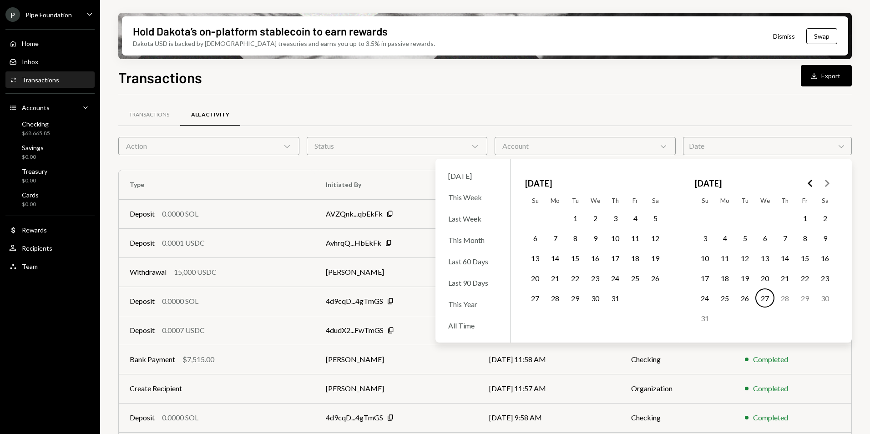
click at [809, 184] on icon "Go to the Previous Month" at bounding box center [810, 183] width 11 height 11
click at [783, 219] on button "3" at bounding box center [785, 218] width 19 height 19
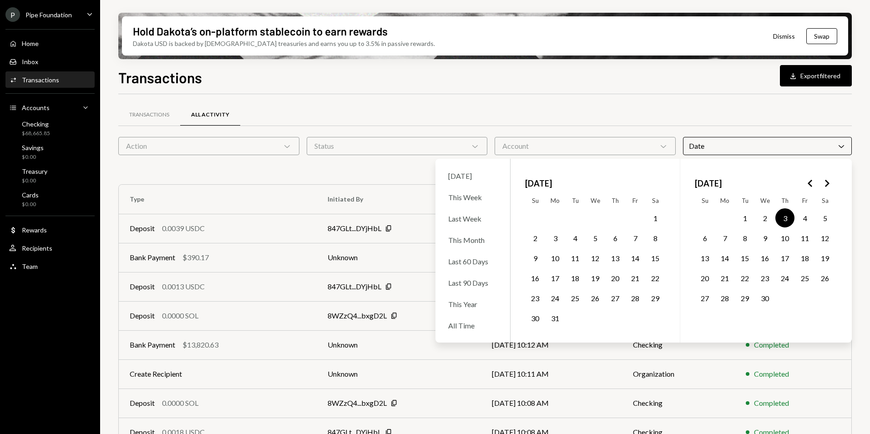
click at [739, 116] on div "Transactions All Activity" at bounding box center [485, 114] width 734 height 23
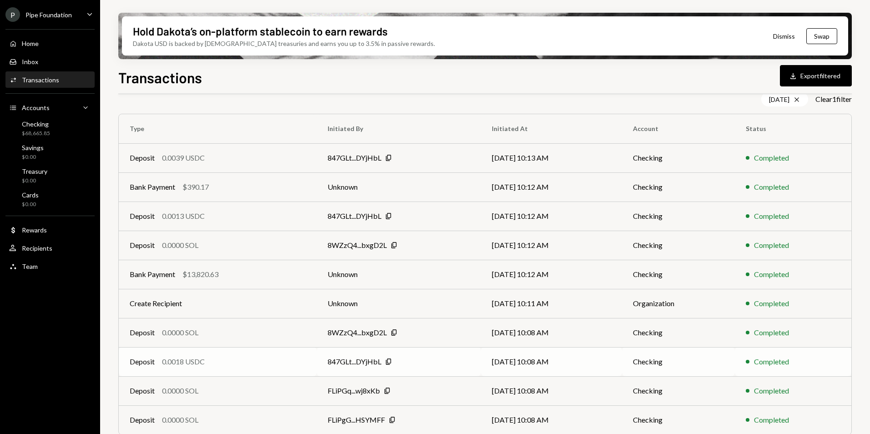
scroll to position [99, 0]
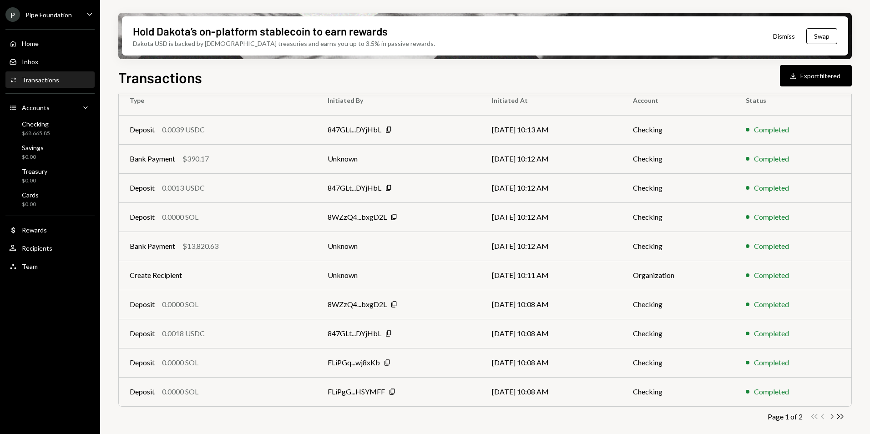
click at [832, 417] on icon "Chevron Right" at bounding box center [832, 416] width 9 height 9
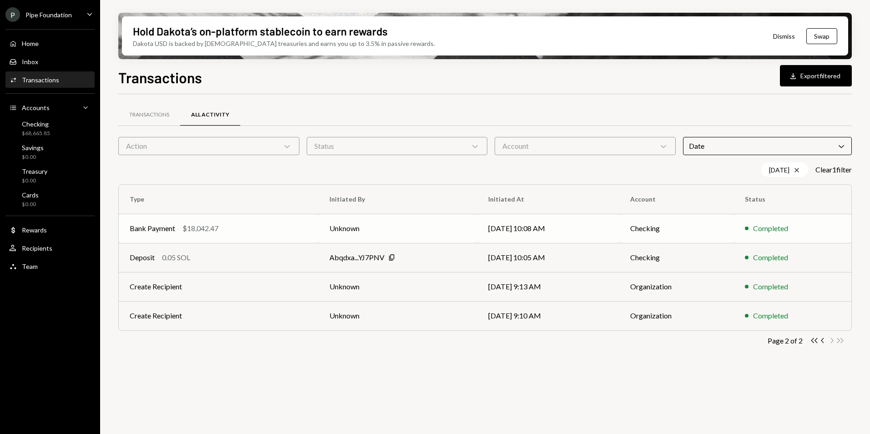
click at [225, 230] on div "Bank Payment $18,042.47" at bounding box center [219, 228] width 178 height 11
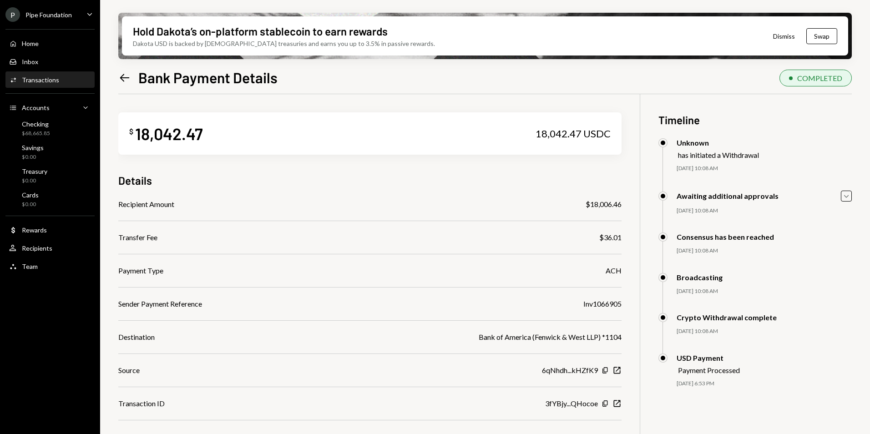
click at [120, 79] on icon "Left Arrow" at bounding box center [124, 77] width 13 height 13
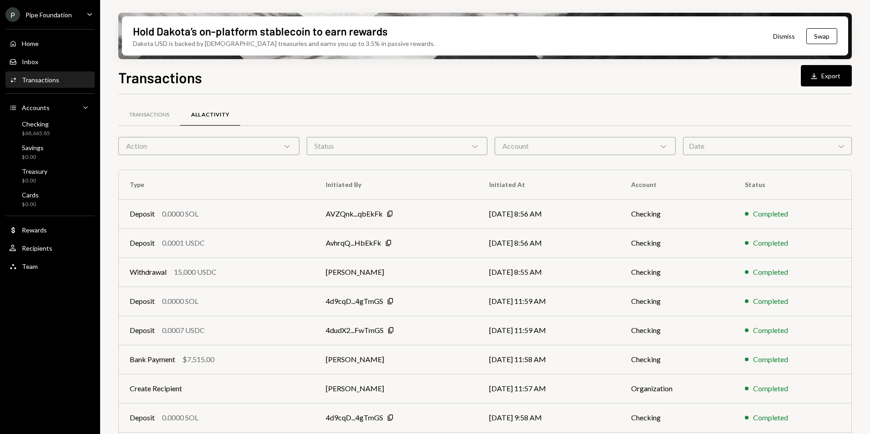
click at [687, 92] on div "Transactions Download Export Transactions All Activity Action Chevron Down Stat…" at bounding box center [485, 277] width 734 height 422
click at [715, 148] on div "Date Chevron Down" at bounding box center [767, 146] width 169 height 18
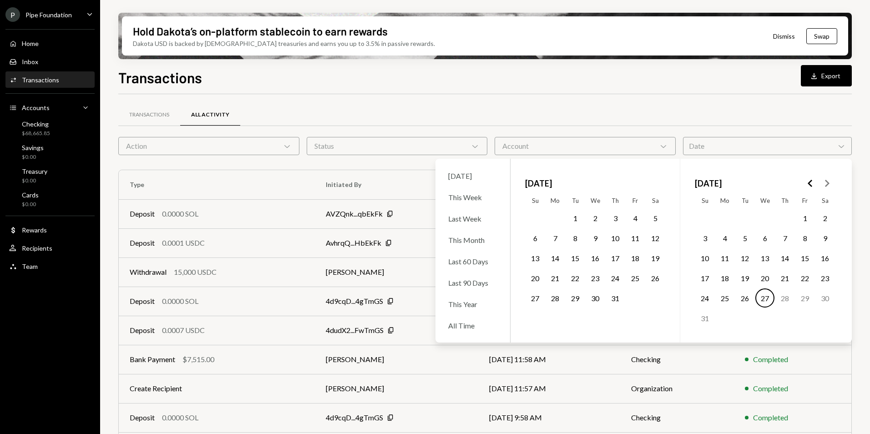
click at [811, 182] on icon "Go to the Previous Month" at bounding box center [810, 183] width 11 height 11
click at [810, 183] on polygon "Go to the Previous Month" at bounding box center [810, 183] width 5 height 7
click at [829, 184] on icon "Go to the Next Month" at bounding box center [827, 183] width 11 height 11
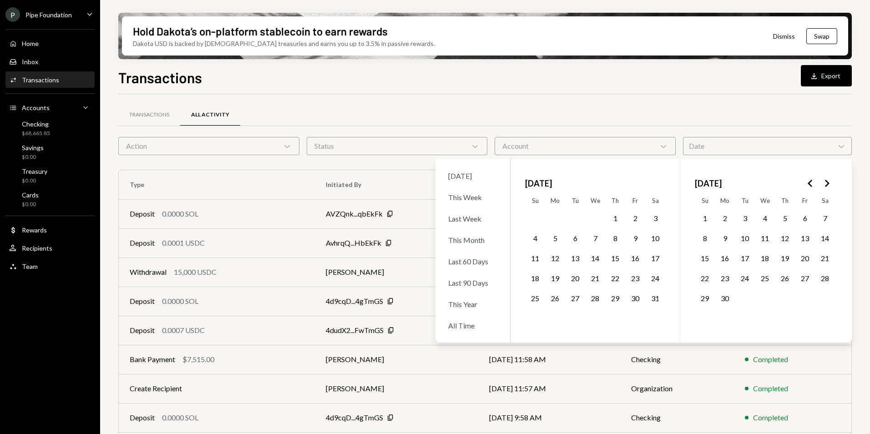
click at [594, 241] on button "7" at bounding box center [595, 238] width 19 height 19
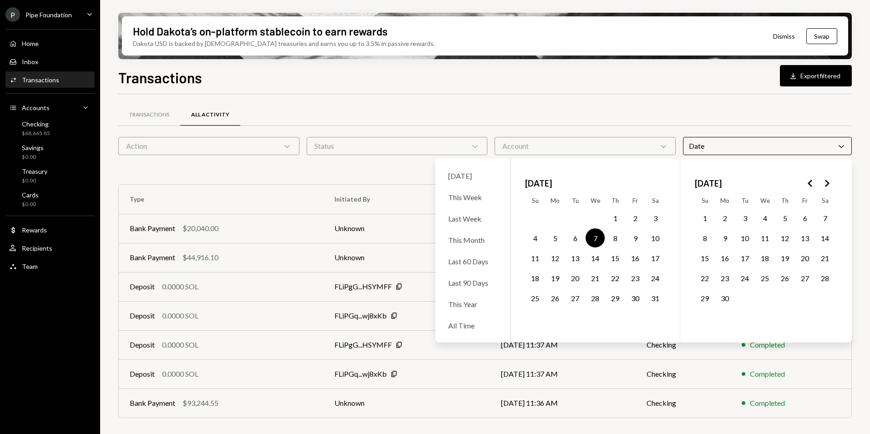
click at [644, 108] on div "Transactions All Activity" at bounding box center [485, 114] width 734 height 23
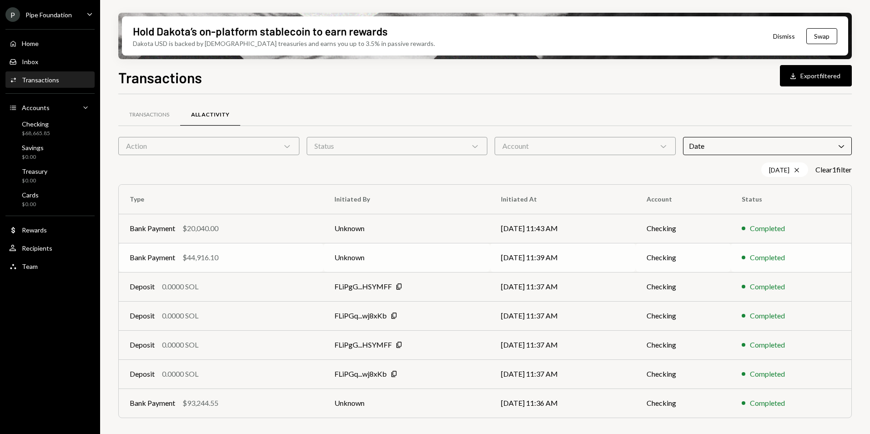
click at [273, 255] on div "Bank Payment $44,916.10" at bounding box center [221, 257] width 183 height 11
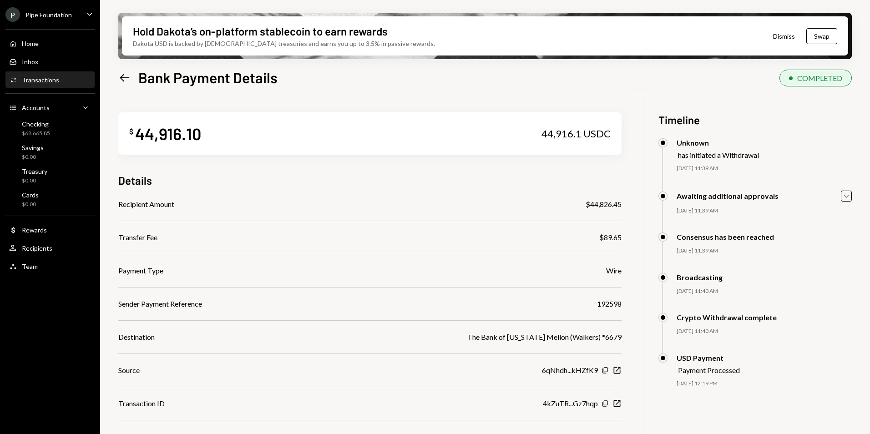
click at [127, 76] on icon "Left Arrow" at bounding box center [124, 77] width 13 height 13
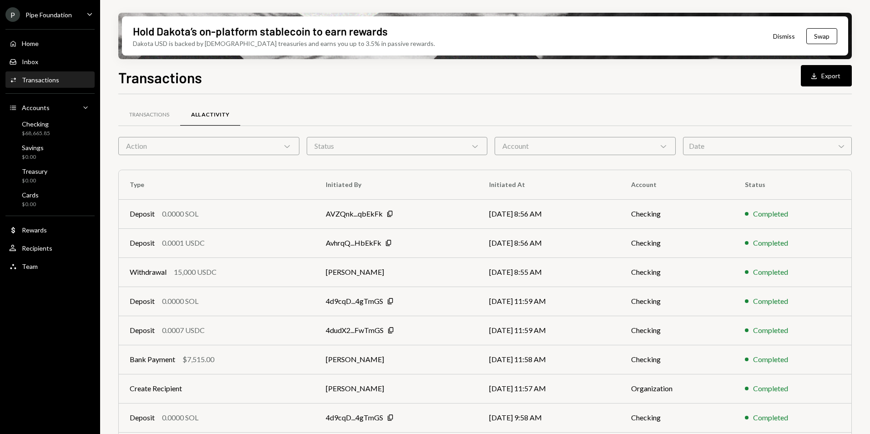
click at [731, 149] on div "Date Chevron Down" at bounding box center [767, 146] width 169 height 18
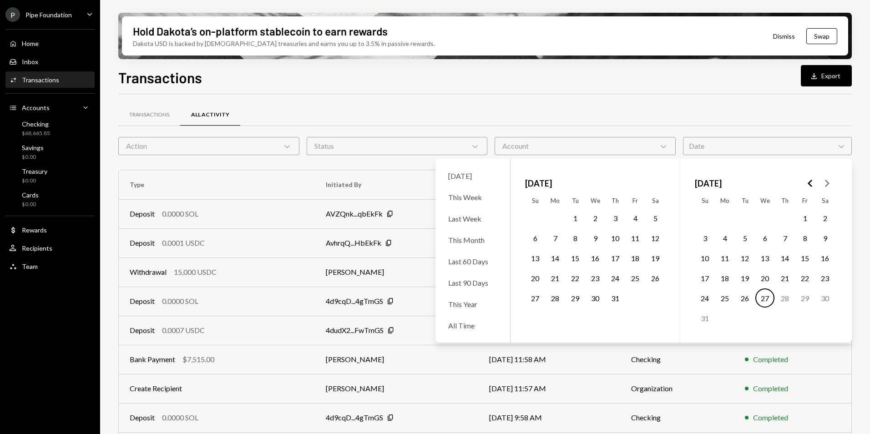
click at [817, 185] on button "Go to the Previous Month" at bounding box center [811, 183] width 16 height 16
click at [590, 239] on button "7" at bounding box center [595, 238] width 19 height 19
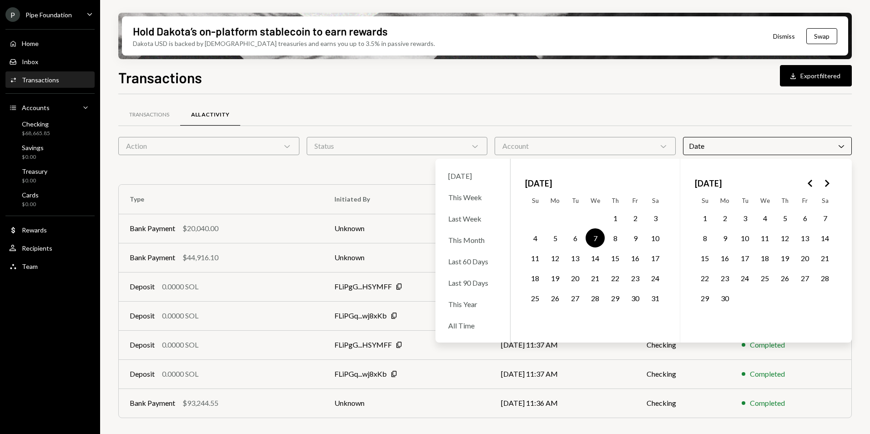
click at [370, 170] on div "05/07/25 Cross Clear 1 filter" at bounding box center [485, 170] width 734 height 15
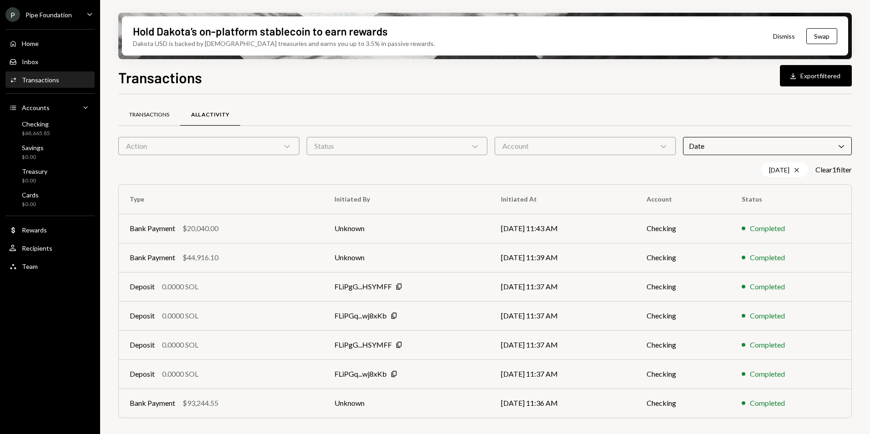
click at [146, 109] on div "Transactions" at bounding box center [149, 115] width 62 height 22
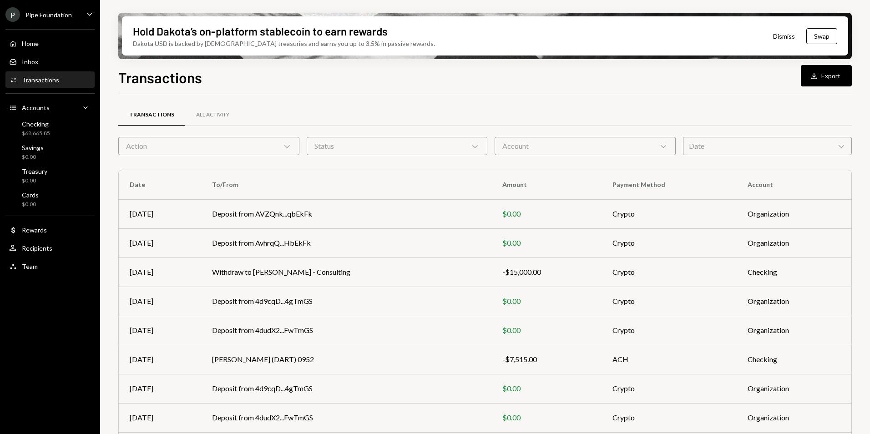
click at [710, 143] on div "Date Chevron Down" at bounding box center [767, 146] width 169 height 18
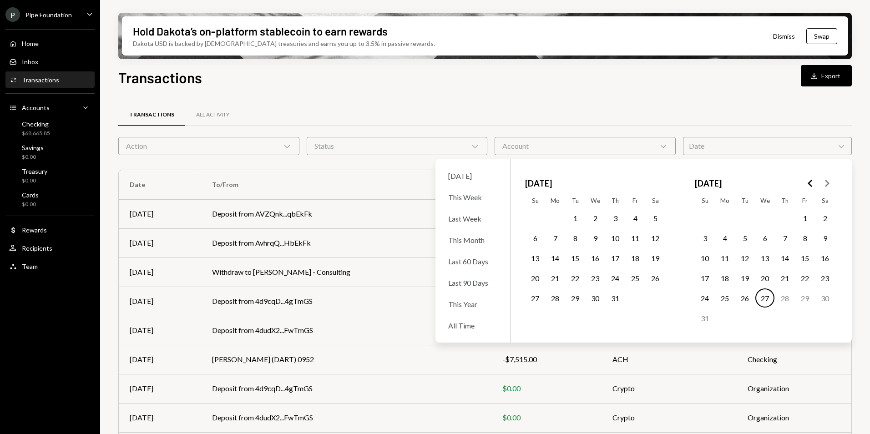
click at [809, 182] on icon "Go to the Previous Month" at bounding box center [810, 183] width 11 height 11
click at [595, 237] on button "7" at bounding box center [595, 238] width 19 height 19
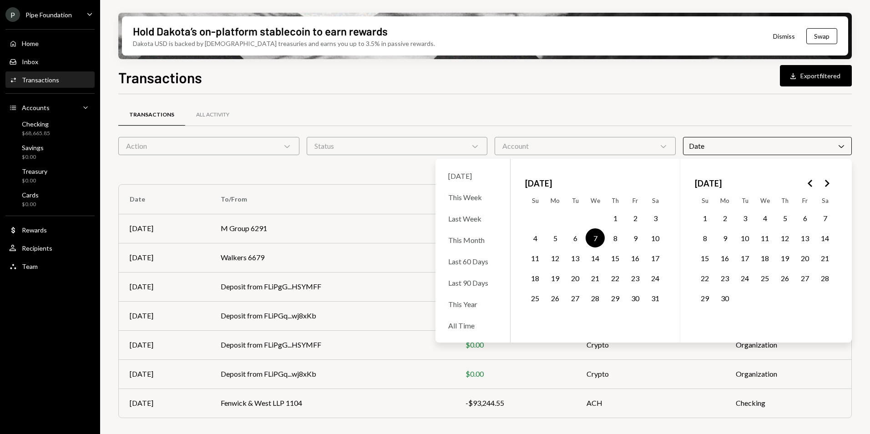
click at [358, 172] on div "05/07/25 Cross Clear 1 filter" at bounding box center [485, 170] width 734 height 15
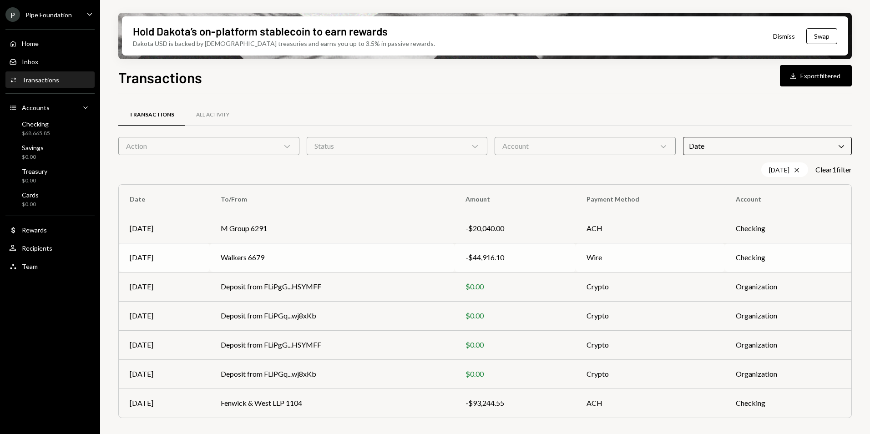
click at [519, 258] on div "-$44,916.10" at bounding box center [515, 257] width 99 height 11
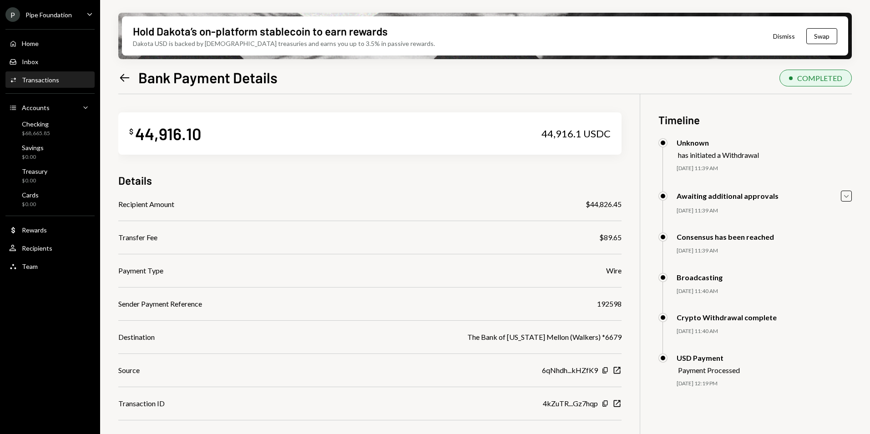
click at [124, 81] on icon at bounding box center [125, 78] width 10 height 8
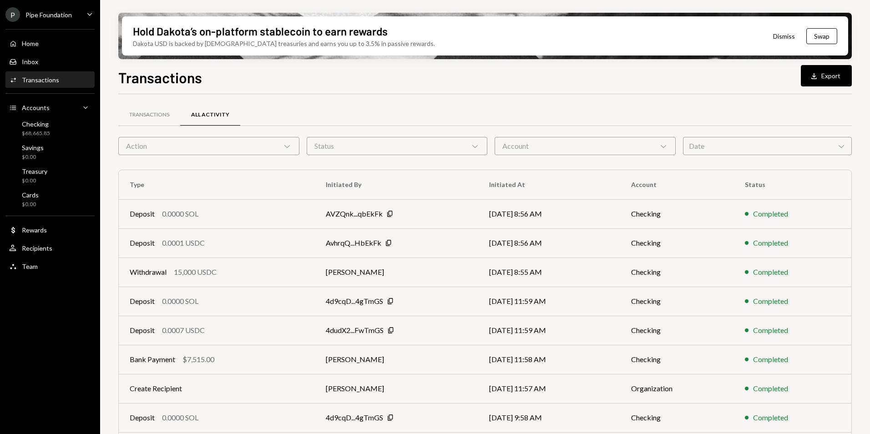
click at [549, 77] on div "Transactions Download Export" at bounding box center [485, 76] width 734 height 20
click at [706, 151] on div "Date Chevron Down" at bounding box center [767, 146] width 169 height 18
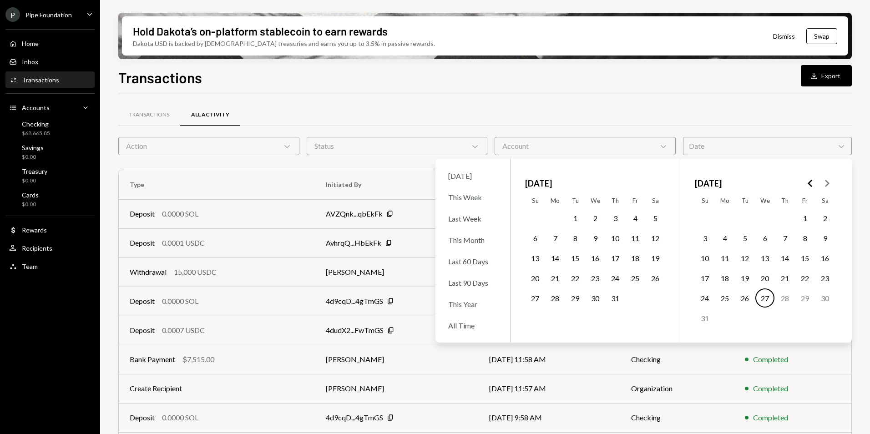
click at [806, 183] on icon "Go to the Previous Month" at bounding box center [810, 183] width 11 height 11
click at [809, 183] on icon "Go to the Previous Month" at bounding box center [810, 183] width 11 height 11
click at [728, 258] on button "14" at bounding box center [725, 258] width 19 height 19
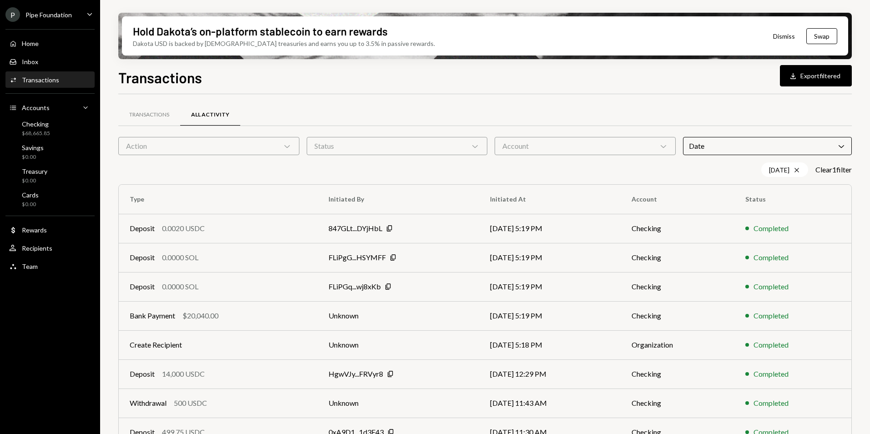
drag, startPoint x: 561, startPoint y: 111, endPoint x: 453, endPoint y: 139, distance: 111.5
click at [561, 111] on div "Transactions All Activity" at bounding box center [485, 114] width 734 height 23
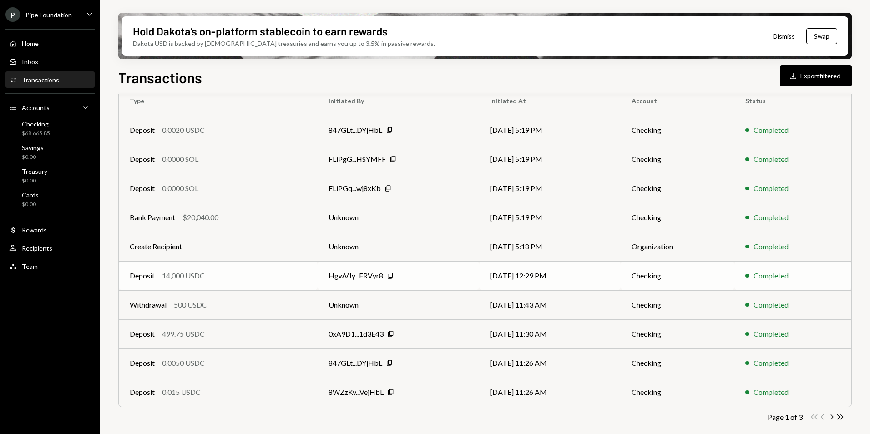
scroll to position [99, 0]
click at [831, 416] on icon "Chevron Right" at bounding box center [832, 416] width 9 height 9
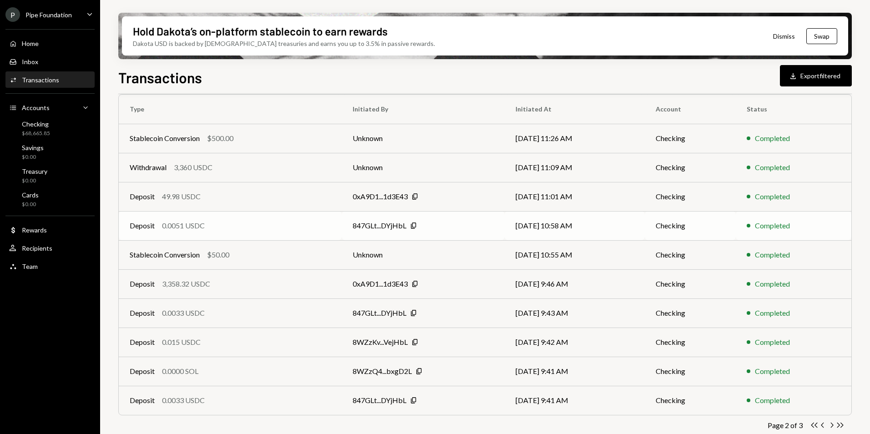
scroll to position [91, 0]
click at [281, 165] on div "Withdrawal 3,360 USDC" at bounding box center [230, 166] width 201 height 11
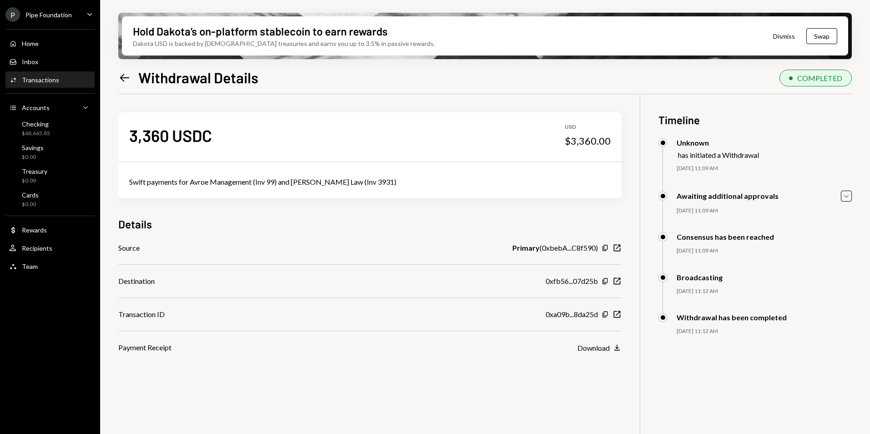
click at [374, 184] on div "Swift payments for Avroe Management (Inv 99) and Garcia De Paredes Law (Inv 393…" at bounding box center [370, 182] width 482 height 11
drag, startPoint x: 190, startPoint y: 182, endPoint x: 279, endPoint y: 181, distance: 88.3
click at [279, 181] on div "Swift payments for Avroe Management (Inv 99) and Garcia De Paredes Law (Inv 393…" at bounding box center [370, 182] width 482 height 11
drag, startPoint x: 279, startPoint y: 181, endPoint x: 419, endPoint y: 183, distance: 140.2
click at [419, 183] on div "Swift payments for Avroe Management (Inv 99) and Garcia De Paredes Law (Inv 393…" at bounding box center [370, 182] width 482 height 11
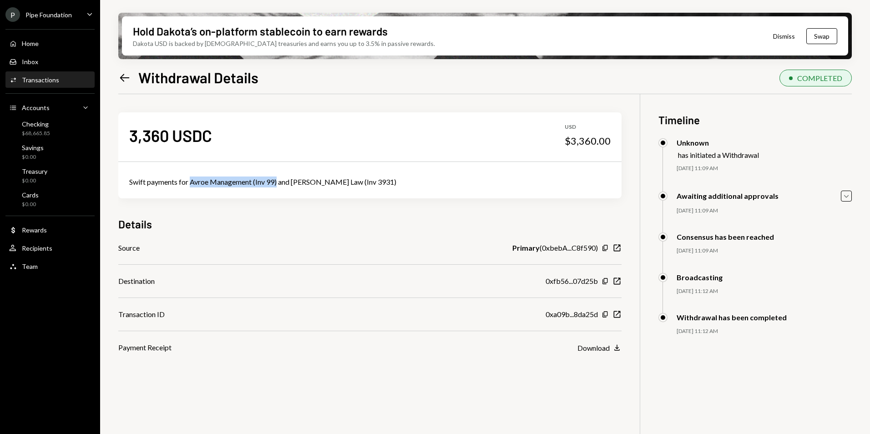
click at [119, 74] on icon "Left Arrow" at bounding box center [124, 77] width 13 height 13
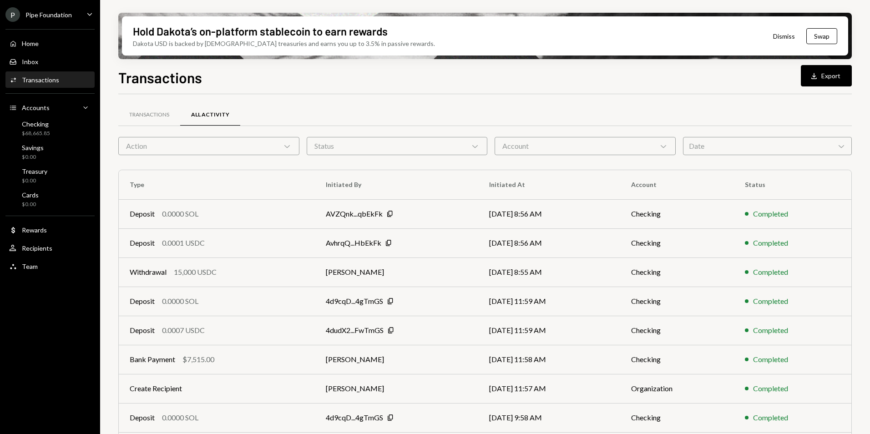
click at [714, 142] on div "Date Chevron Down" at bounding box center [767, 146] width 169 height 18
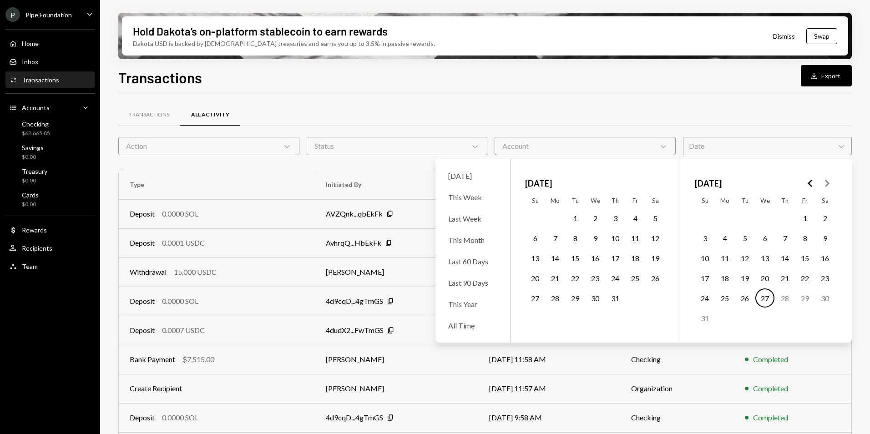
click at [746, 280] on button "19" at bounding box center [745, 278] width 19 height 19
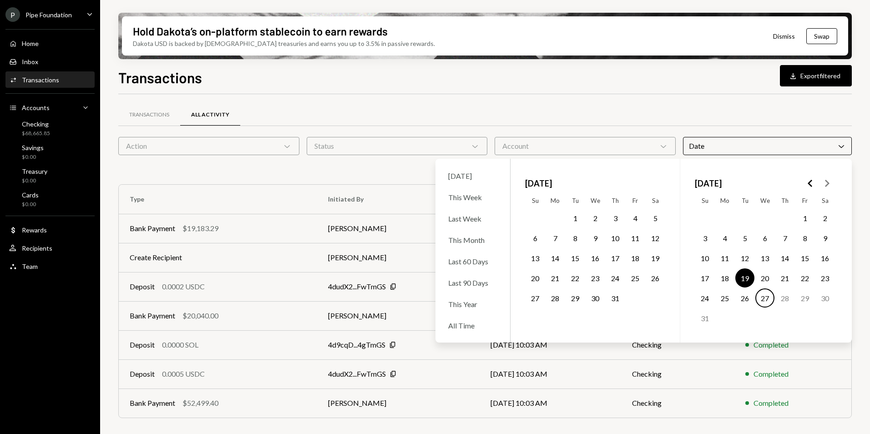
click at [501, 109] on div "Transactions All Activity" at bounding box center [485, 114] width 734 height 23
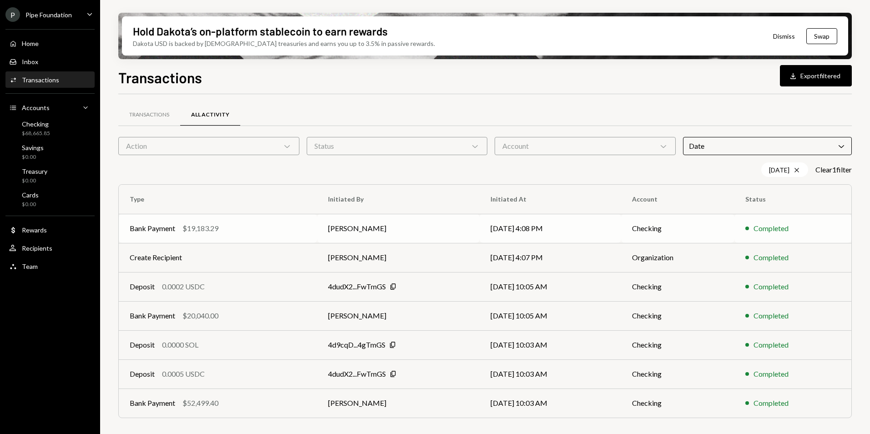
click at [221, 233] on div "Bank Payment $19,183.29" at bounding box center [218, 228] width 177 height 11
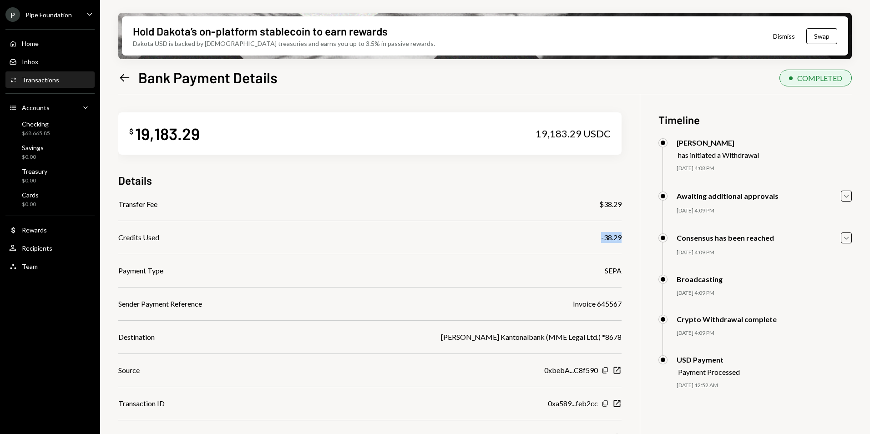
drag, startPoint x: 593, startPoint y: 239, endPoint x: 625, endPoint y: 239, distance: 32.3
click at [625, 239] on div "$ 19,183.29 19,183.29 USDC Details Transfer Fee $38.29 Credits Used -38.29 Paym…" at bounding box center [485, 311] width 734 height 434
click at [121, 77] on icon at bounding box center [125, 78] width 10 height 8
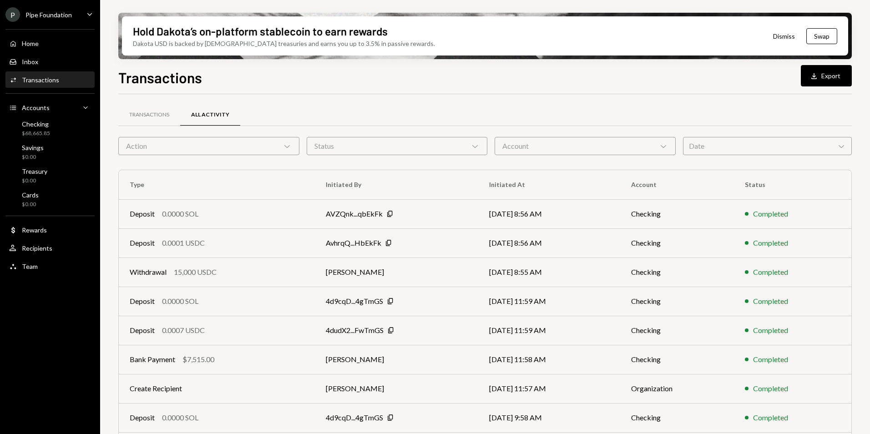
click at [717, 143] on div "Date Chevron Down" at bounding box center [767, 146] width 169 height 18
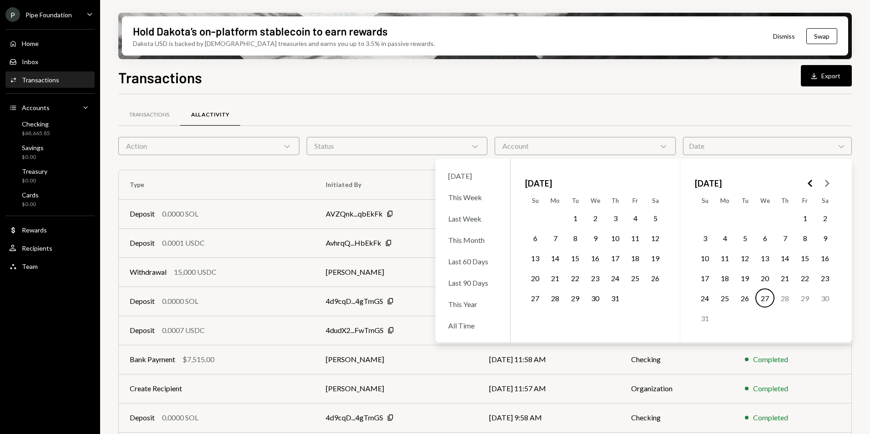
click at [809, 182] on icon "Go to the Previous Month" at bounding box center [810, 183] width 11 height 11
click at [765, 237] on button "11" at bounding box center [765, 238] width 19 height 19
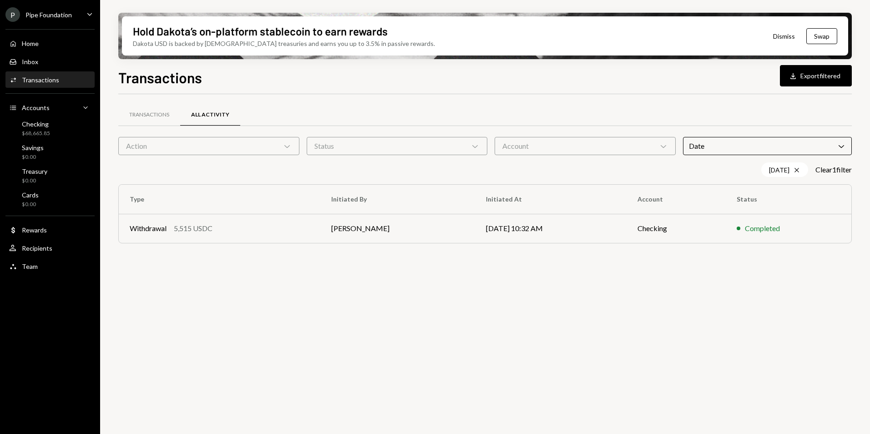
click at [566, 105] on div "Transactions All Activity" at bounding box center [485, 114] width 734 height 23
click at [244, 229] on div "Withdrawal 5,515 USDC" at bounding box center [220, 228] width 180 height 11
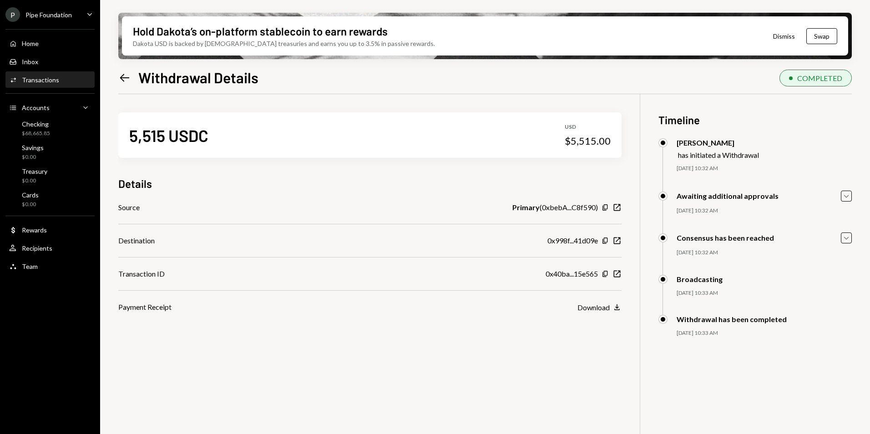
click at [130, 78] on icon "Left Arrow" at bounding box center [124, 77] width 13 height 13
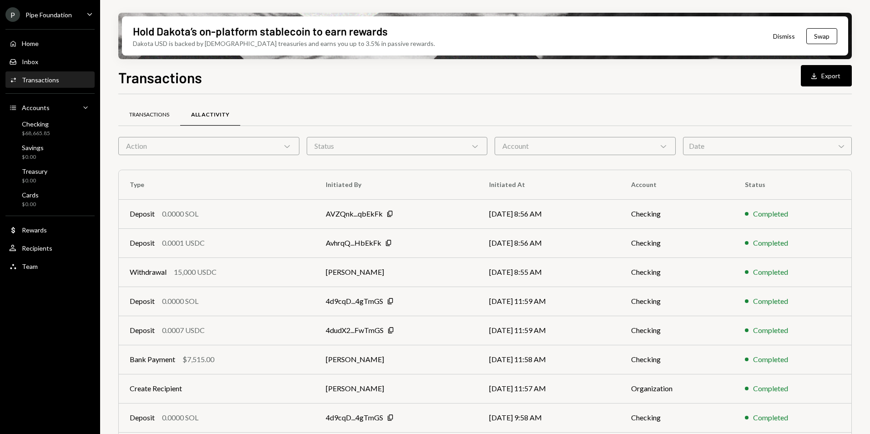
click at [150, 116] on div "Transactions" at bounding box center [149, 115] width 40 height 8
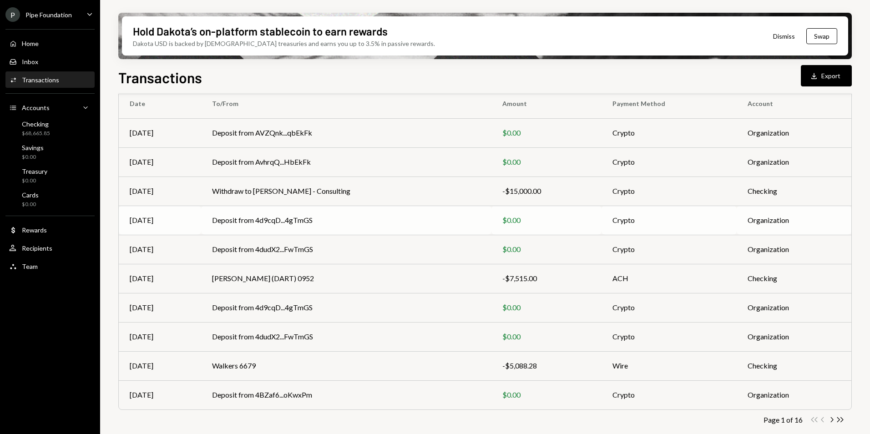
scroll to position [84, 0]
